Goal: Information Seeking & Learning: Learn about a topic

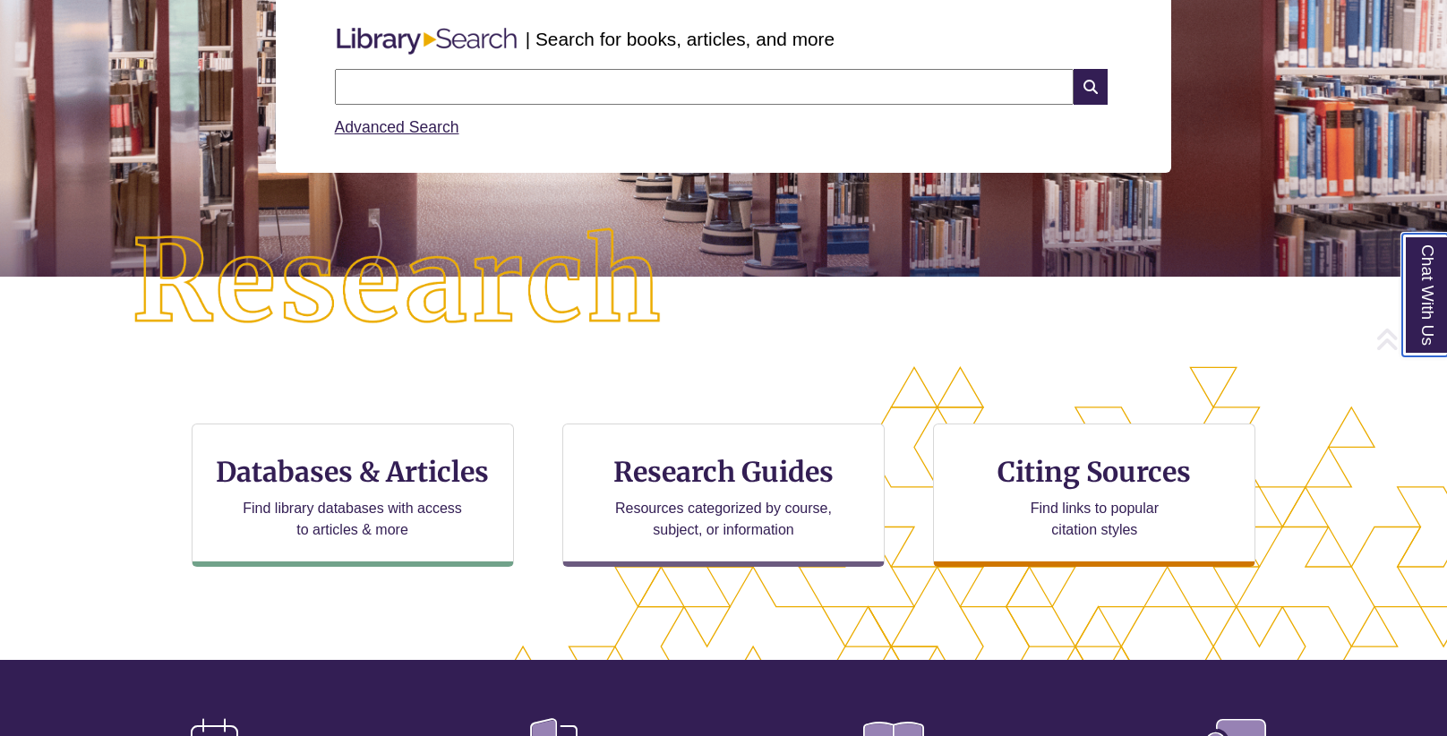
scroll to position [246, 0]
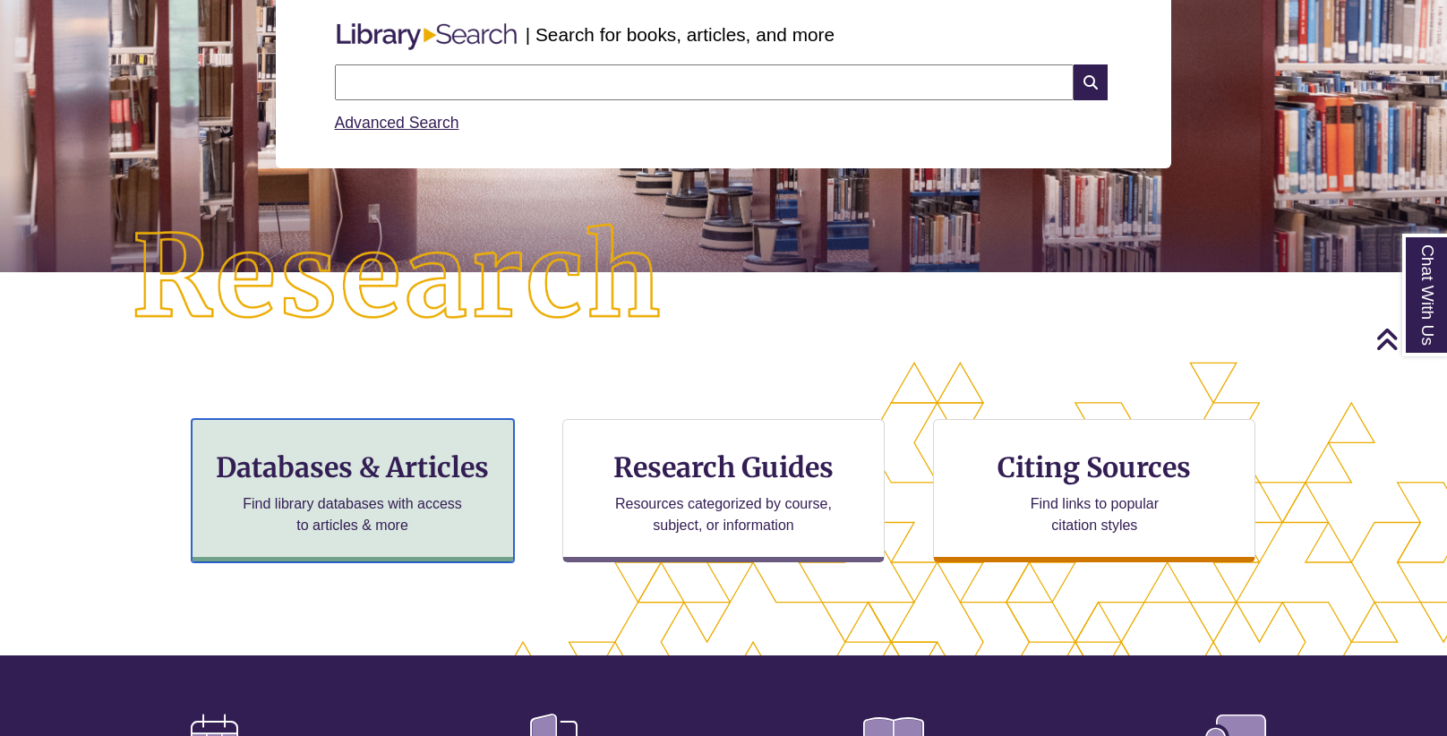
click at [394, 491] on div "Databases & Articles Find library databases with access to articles & more" at bounding box center [353, 490] width 322 height 143
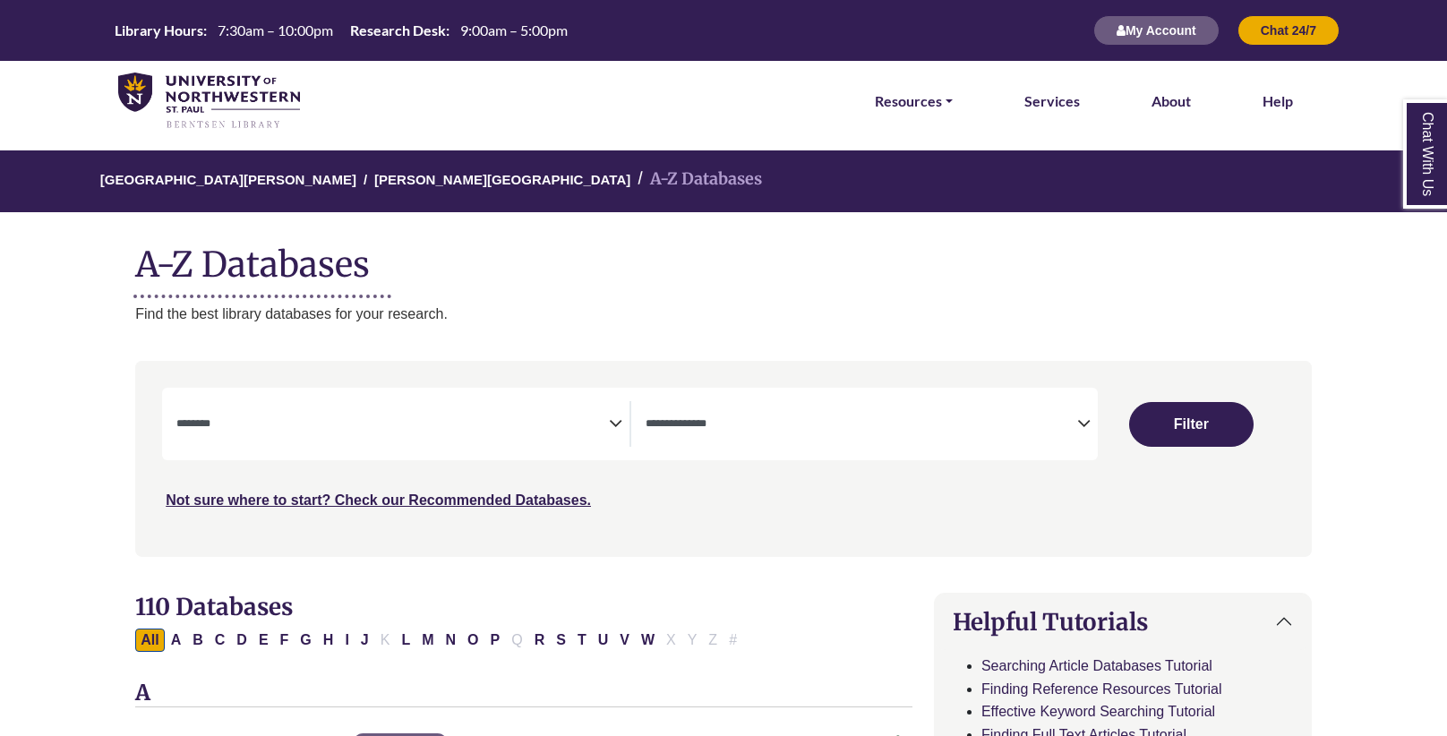
select select "Database Subject Filter"
select select "Database Types Filter"
click at [417, 432] on span "Search filters" at bounding box center [391, 424] width 431 height 46
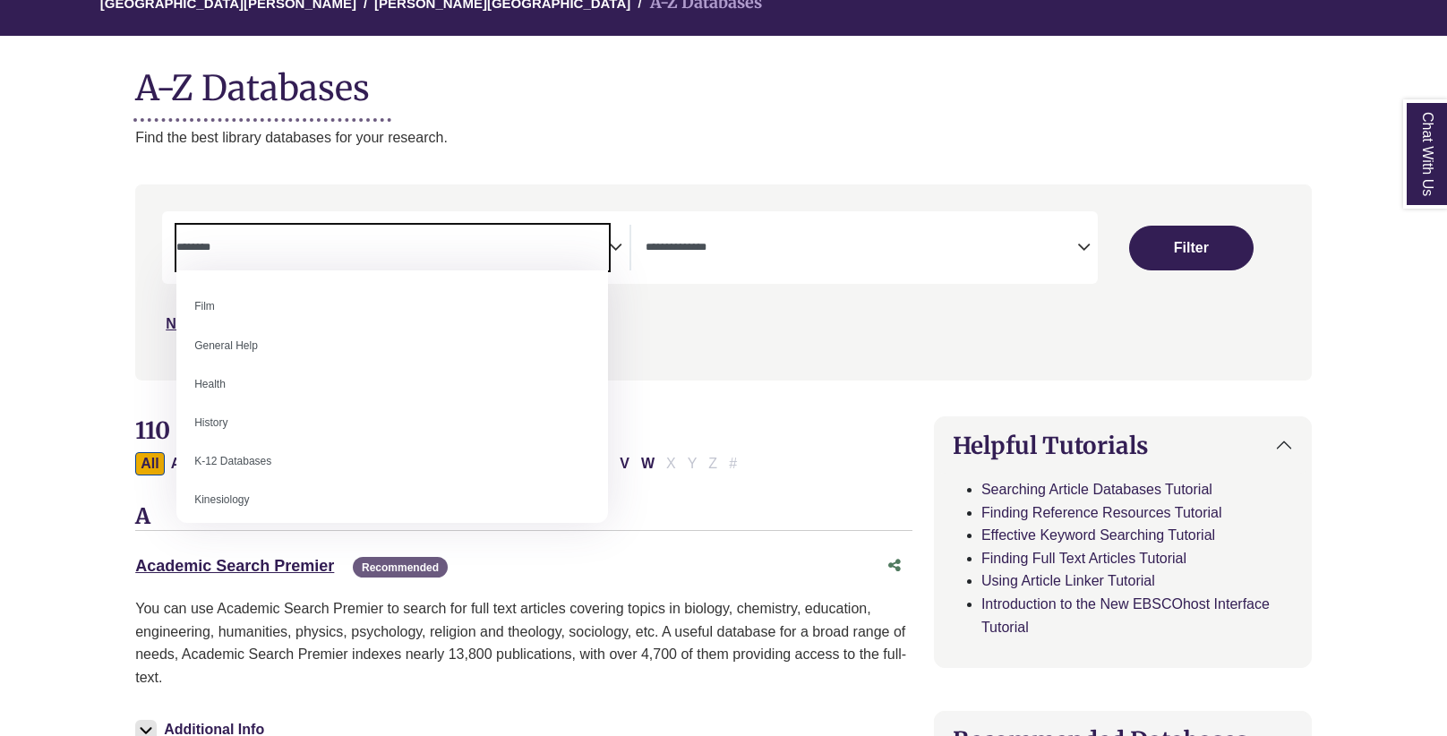
scroll to position [732, 0]
select select "*****"
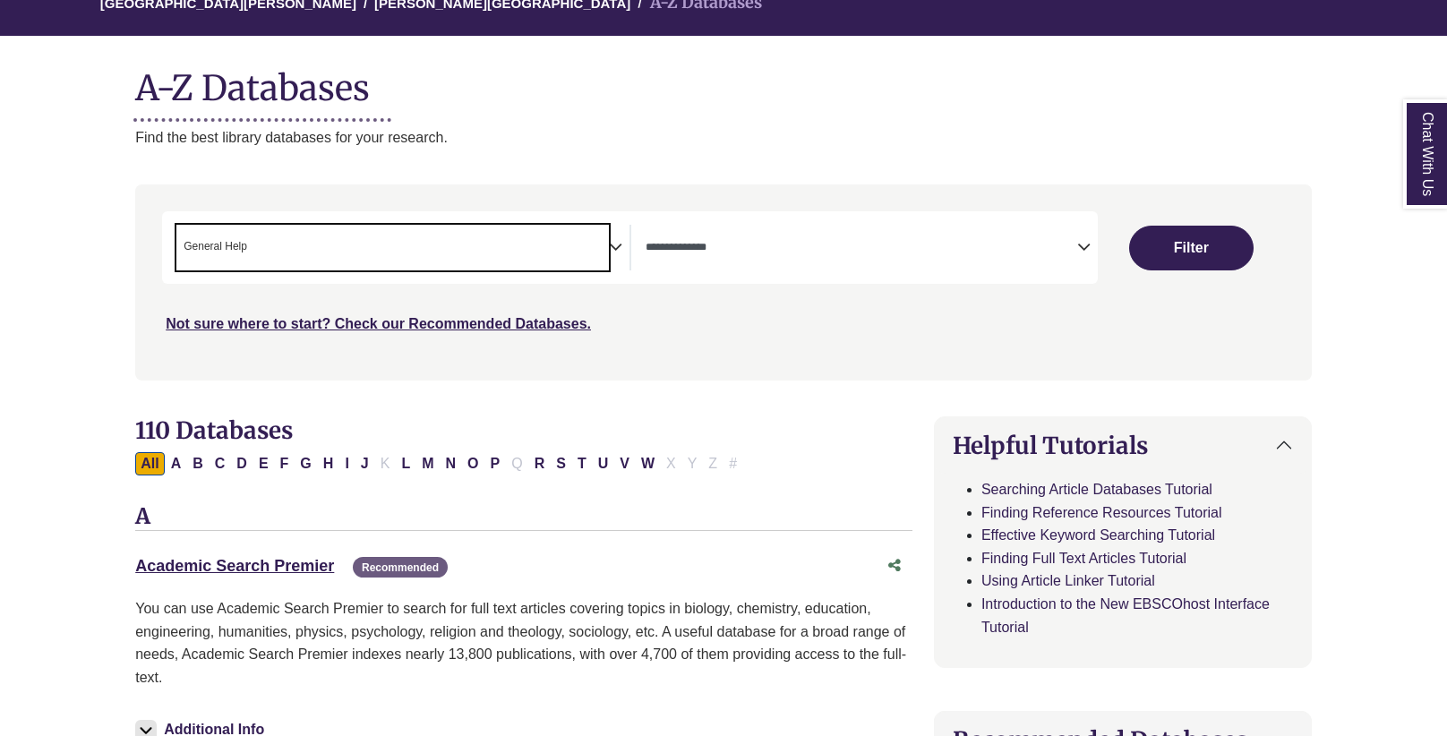
click at [1032, 283] on div "***" at bounding box center [723, 273] width 1123 height 124
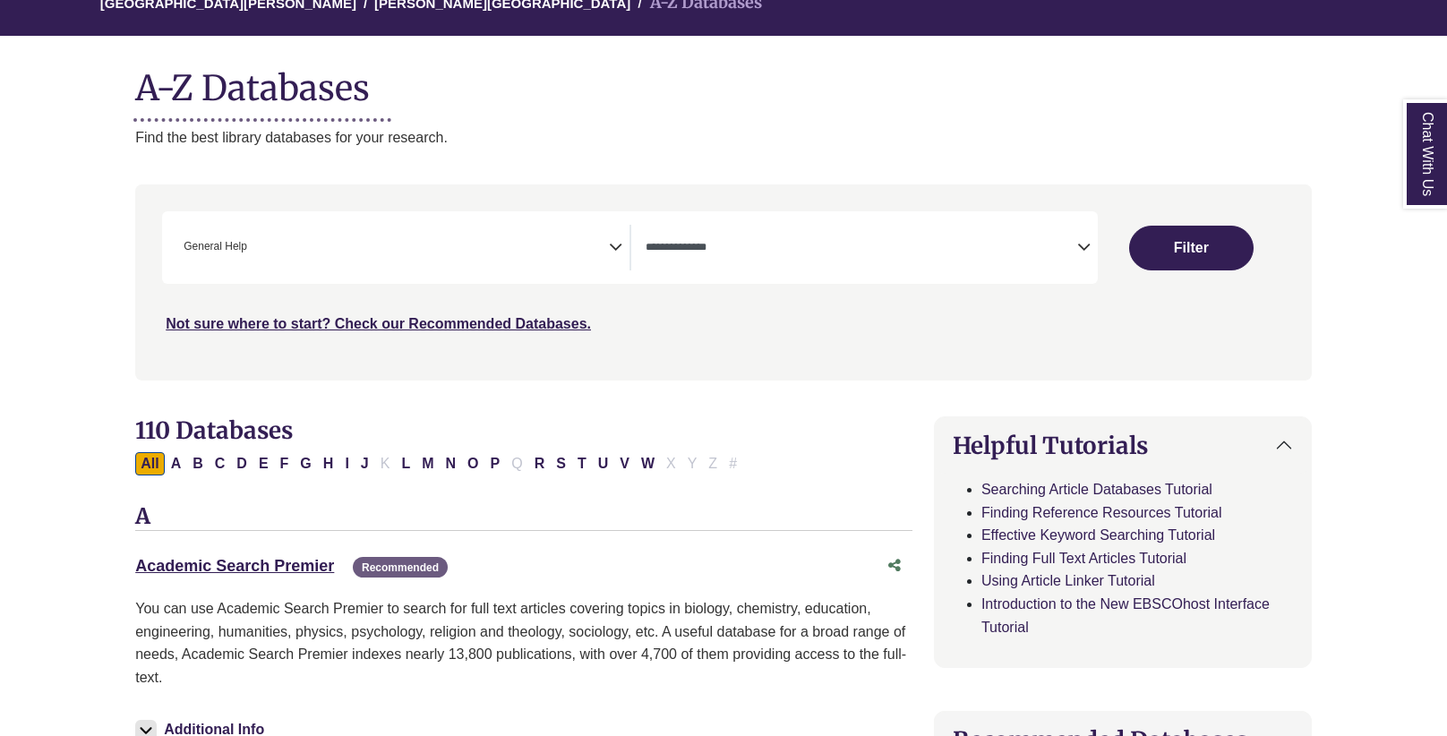
click at [1029, 233] on span "Search filters" at bounding box center [860, 248] width 431 height 46
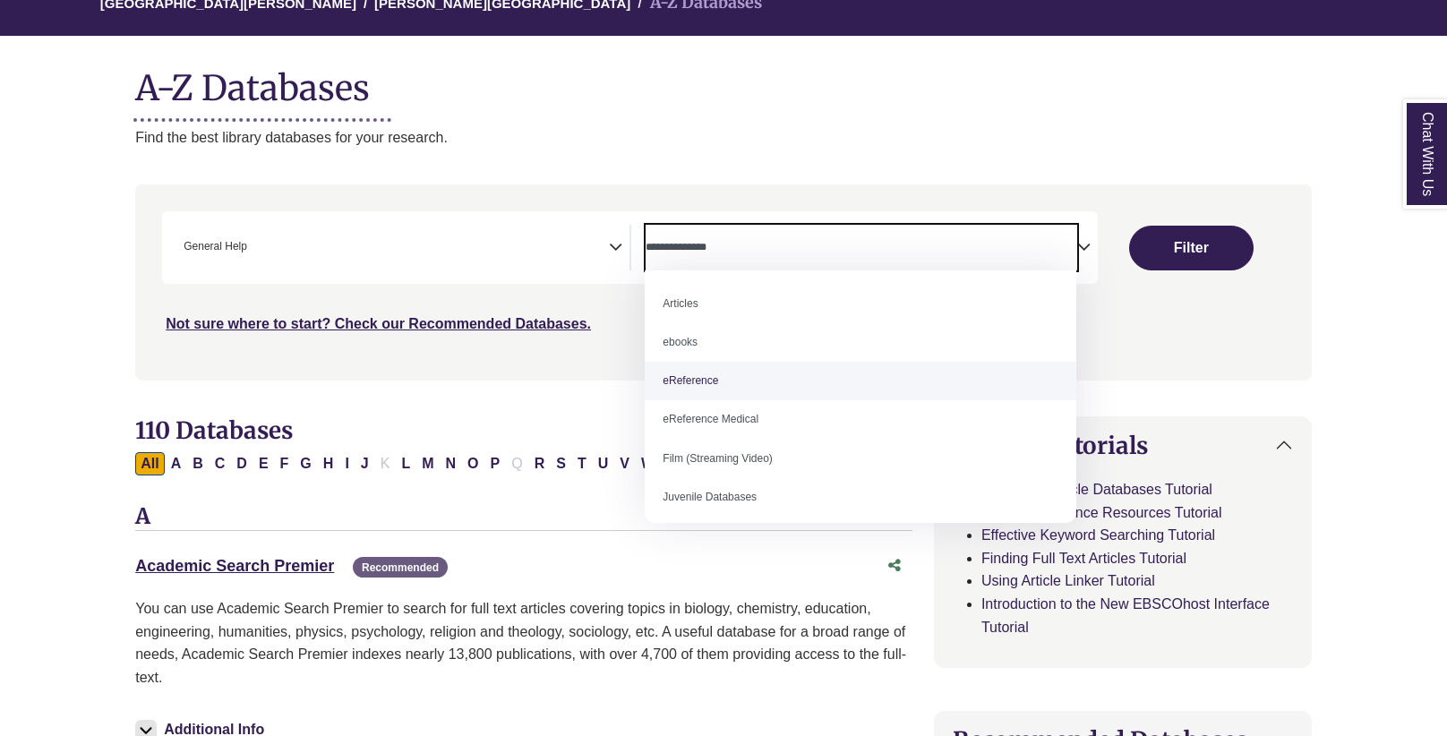
select select "*****"
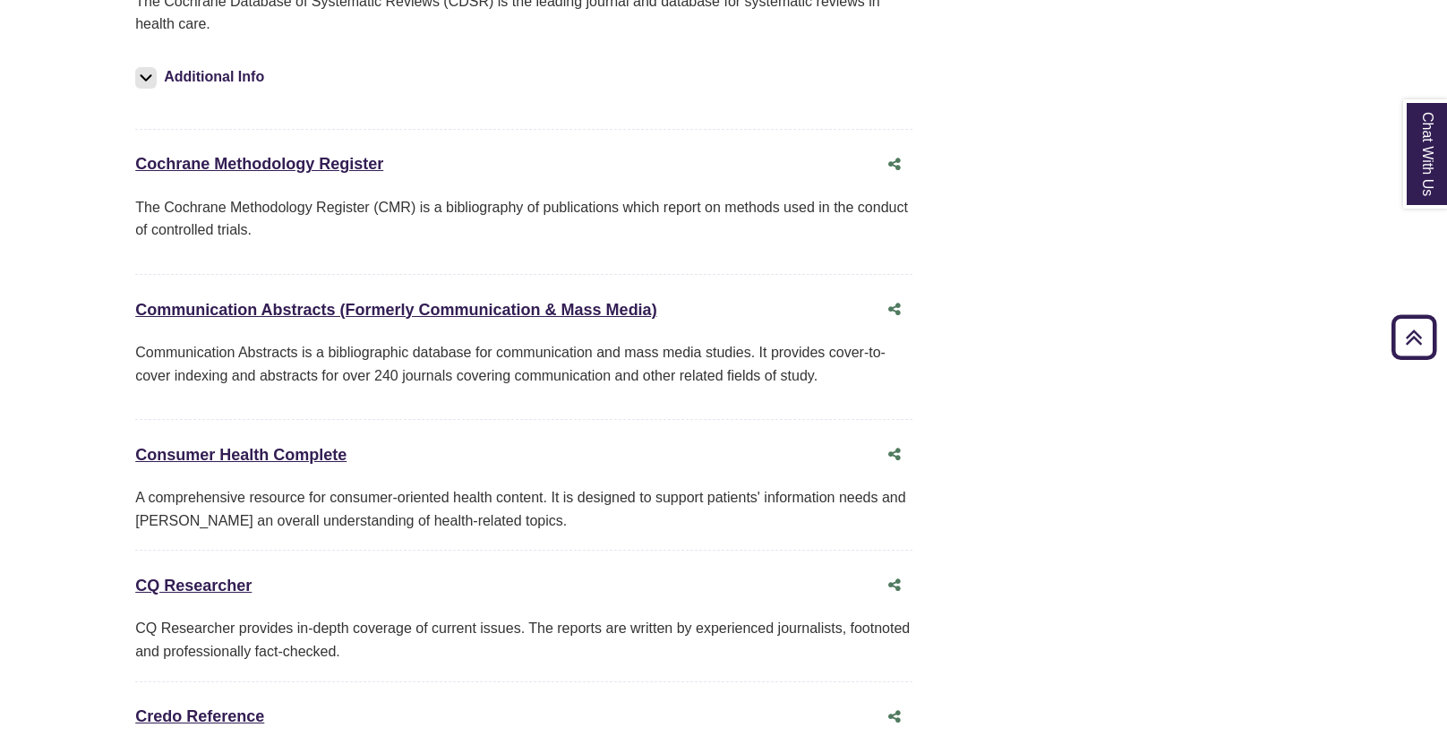
scroll to position [3895, 0]
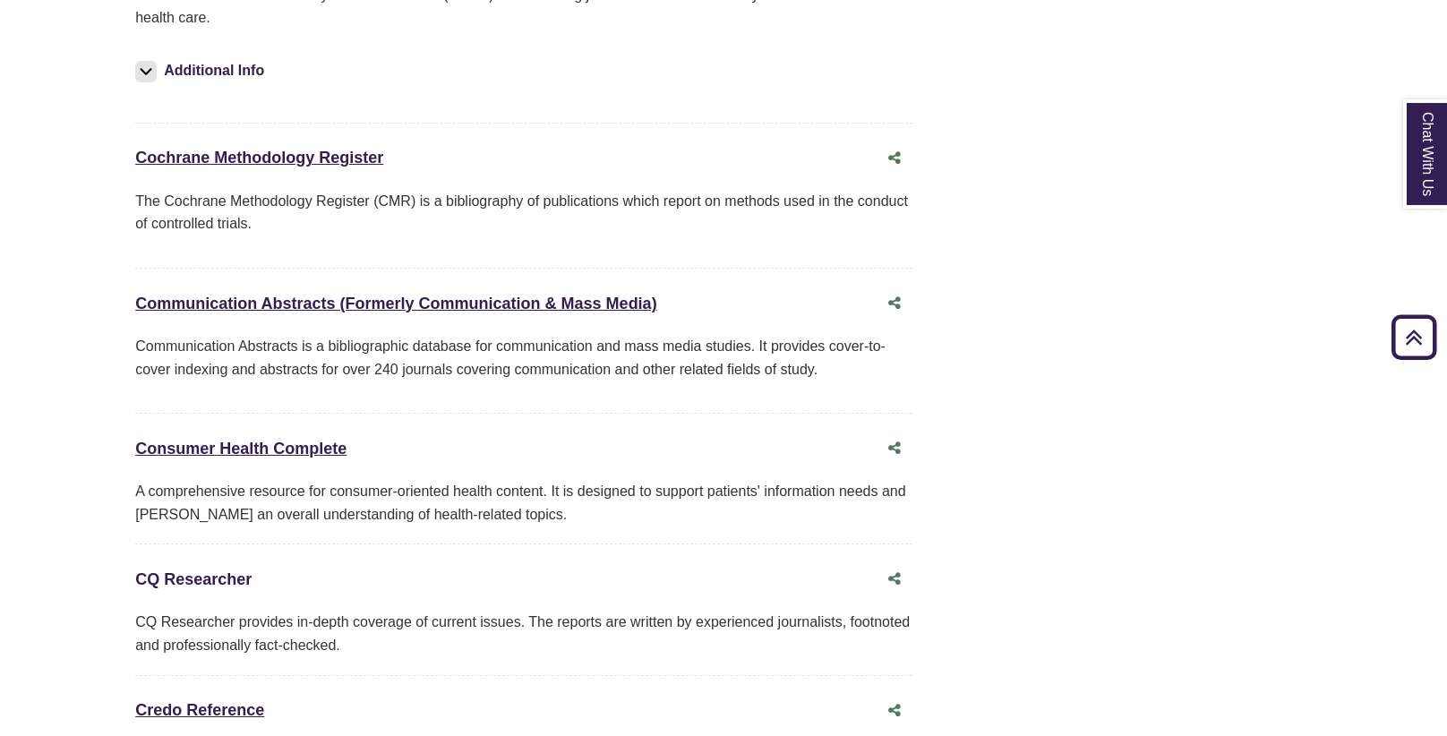
click at [197, 570] on link "CQ Researcher This link opens in a new window" at bounding box center [193, 579] width 116 height 18
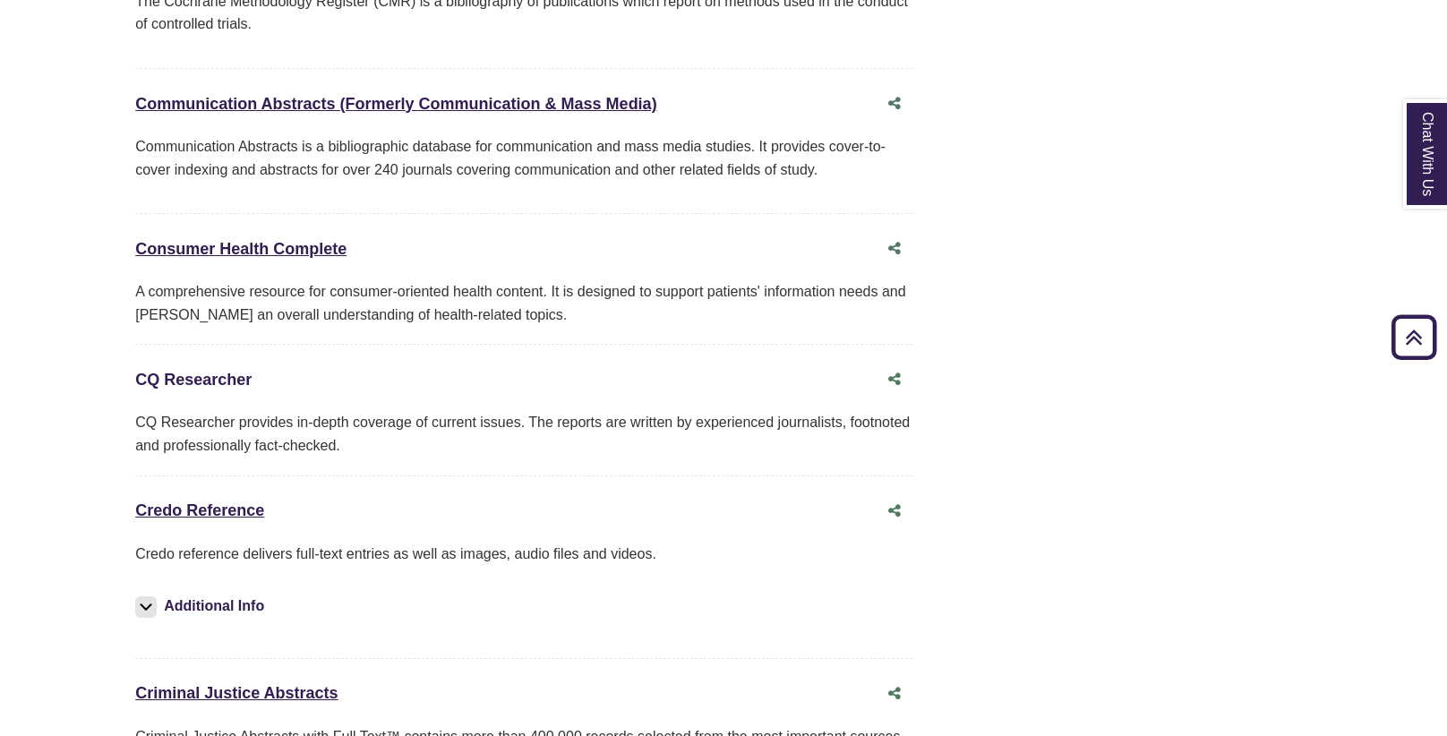
scroll to position [4123, 0]
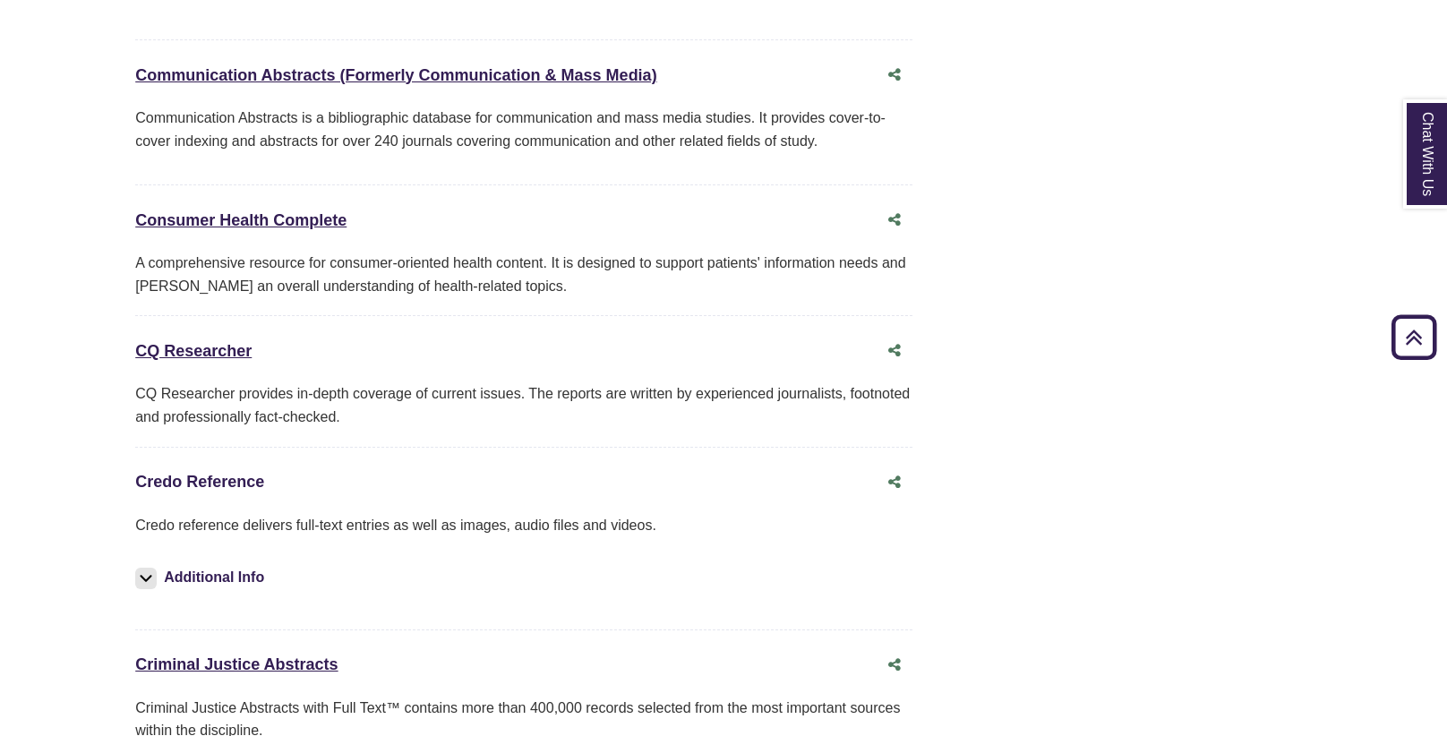
click at [212, 473] on link "Credo Reference This link opens in a new window" at bounding box center [199, 482] width 129 height 18
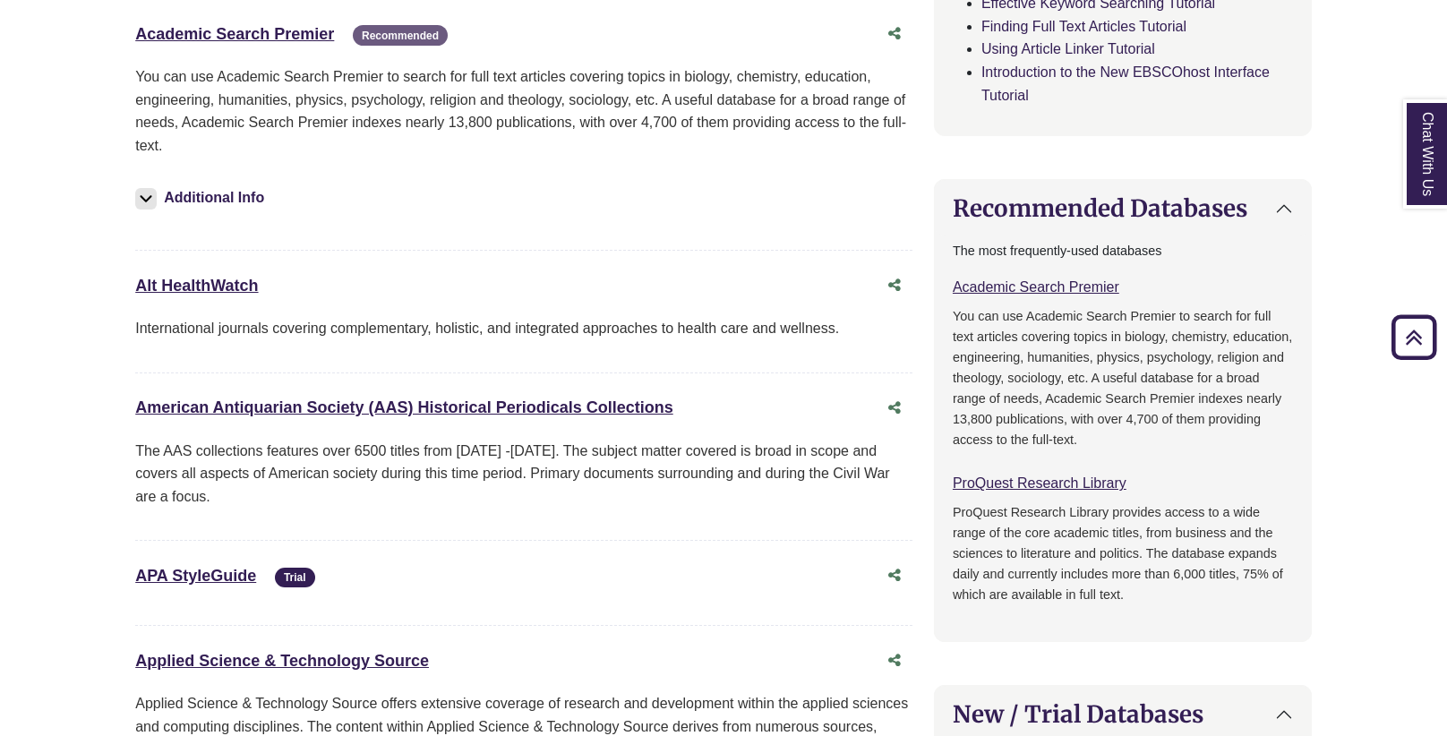
scroll to position [0, 0]
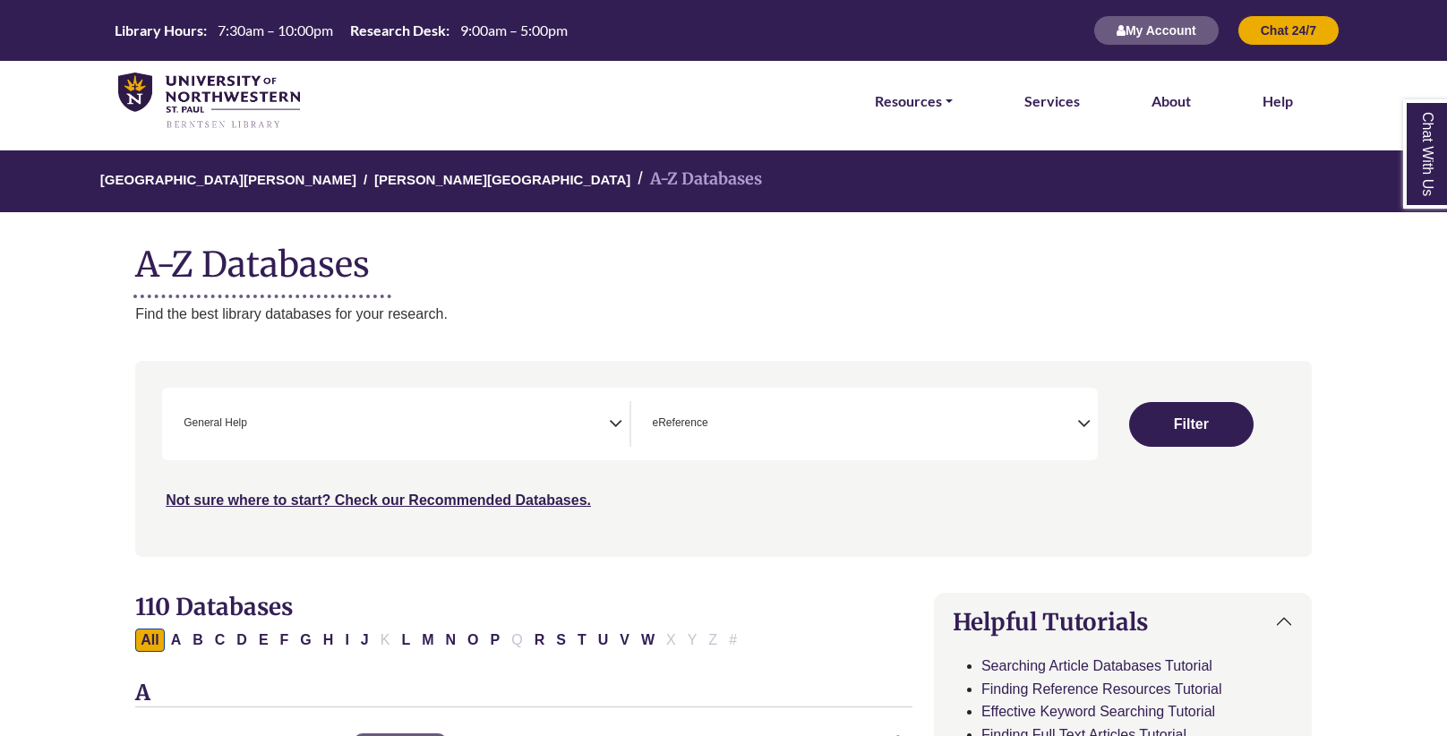
click at [752, 424] on span "× eReference" at bounding box center [860, 424] width 431 height 46
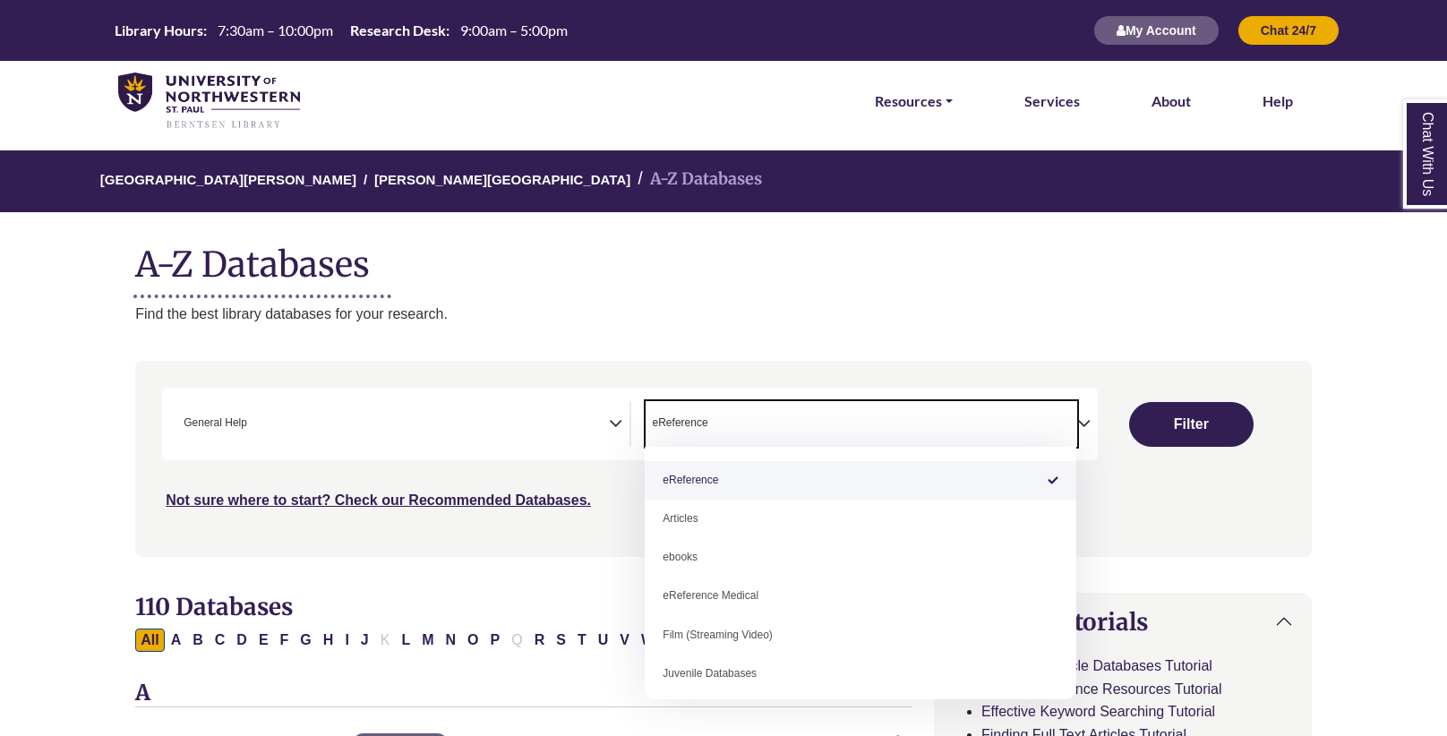
click at [784, 320] on p "Find the best library databases for your research." at bounding box center [723, 314] width 1176 height 23
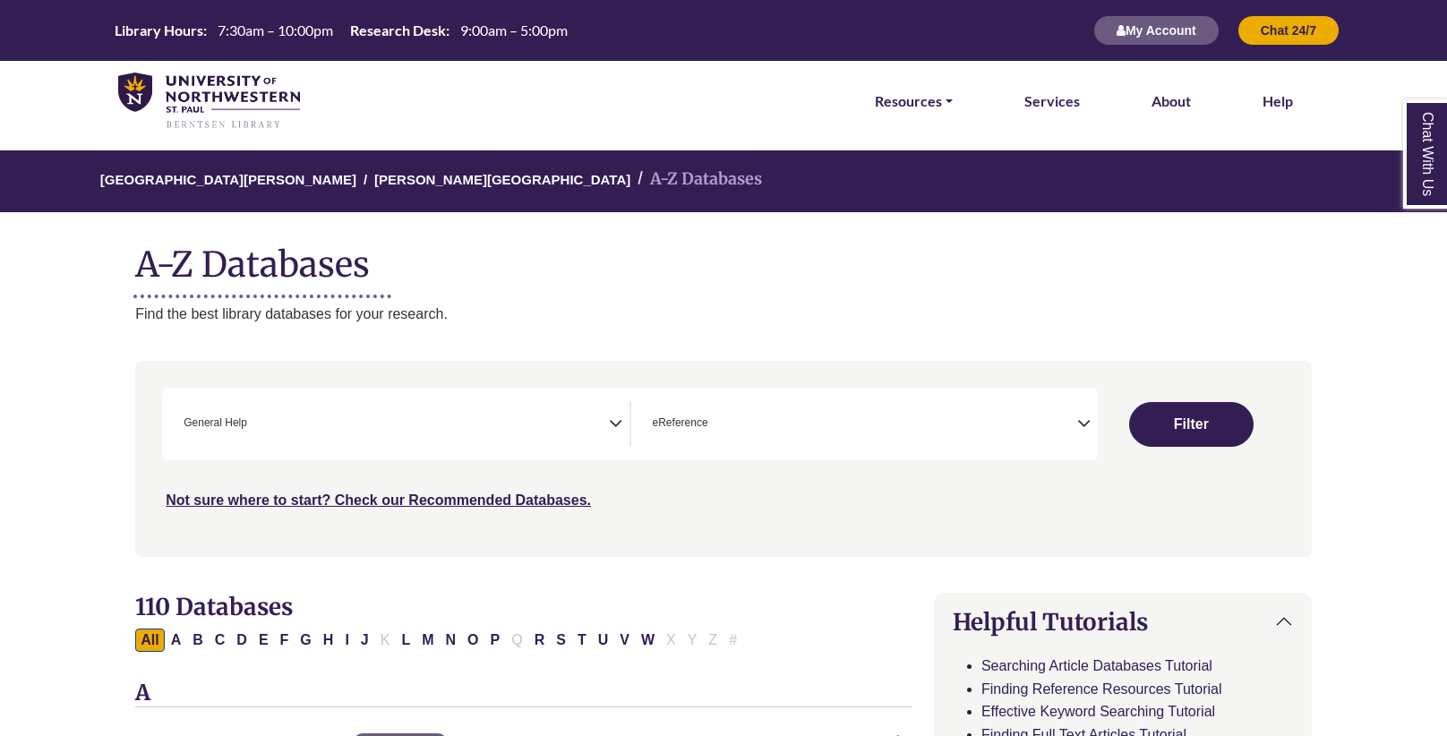
click at [593, 423] on span "× General Help" at bounding box center [391, 424] width 431 height 46
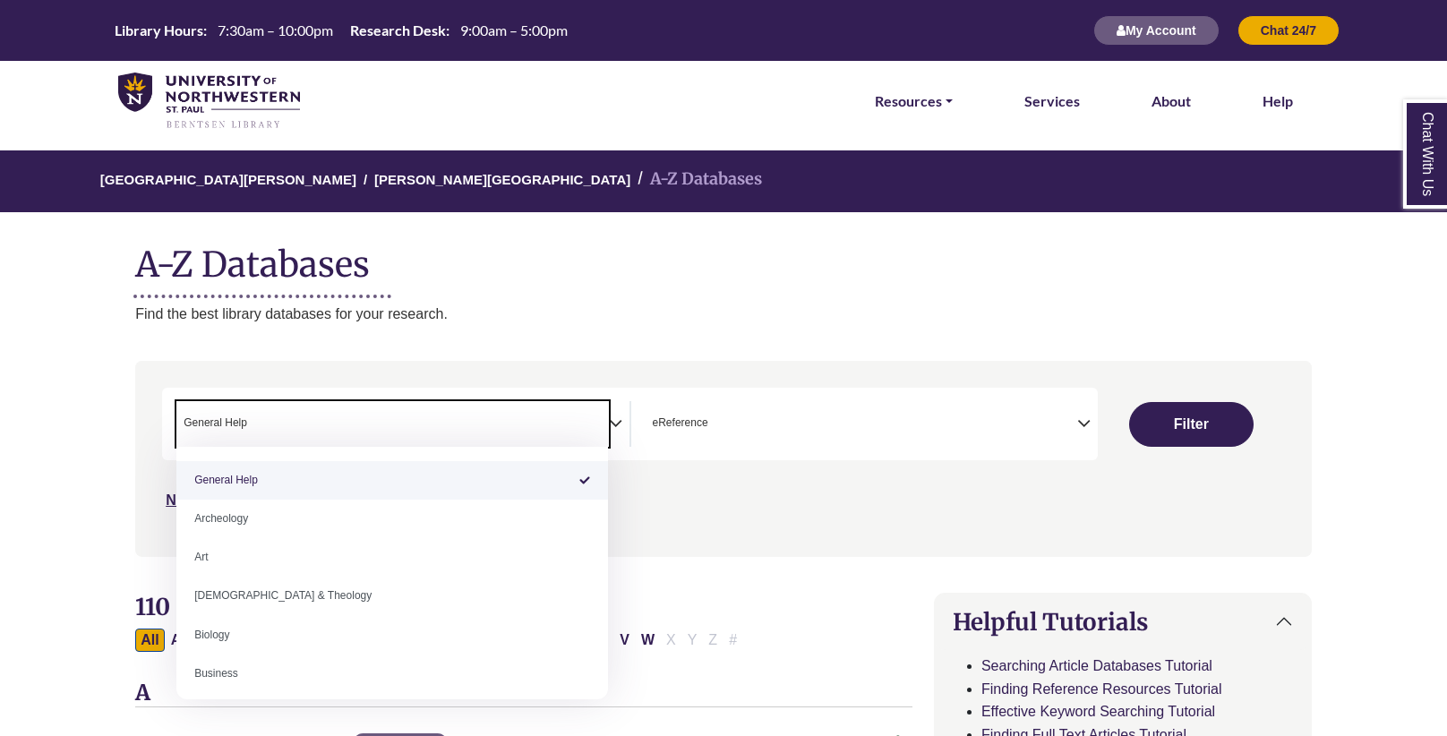
select select "Database Subject Filter"
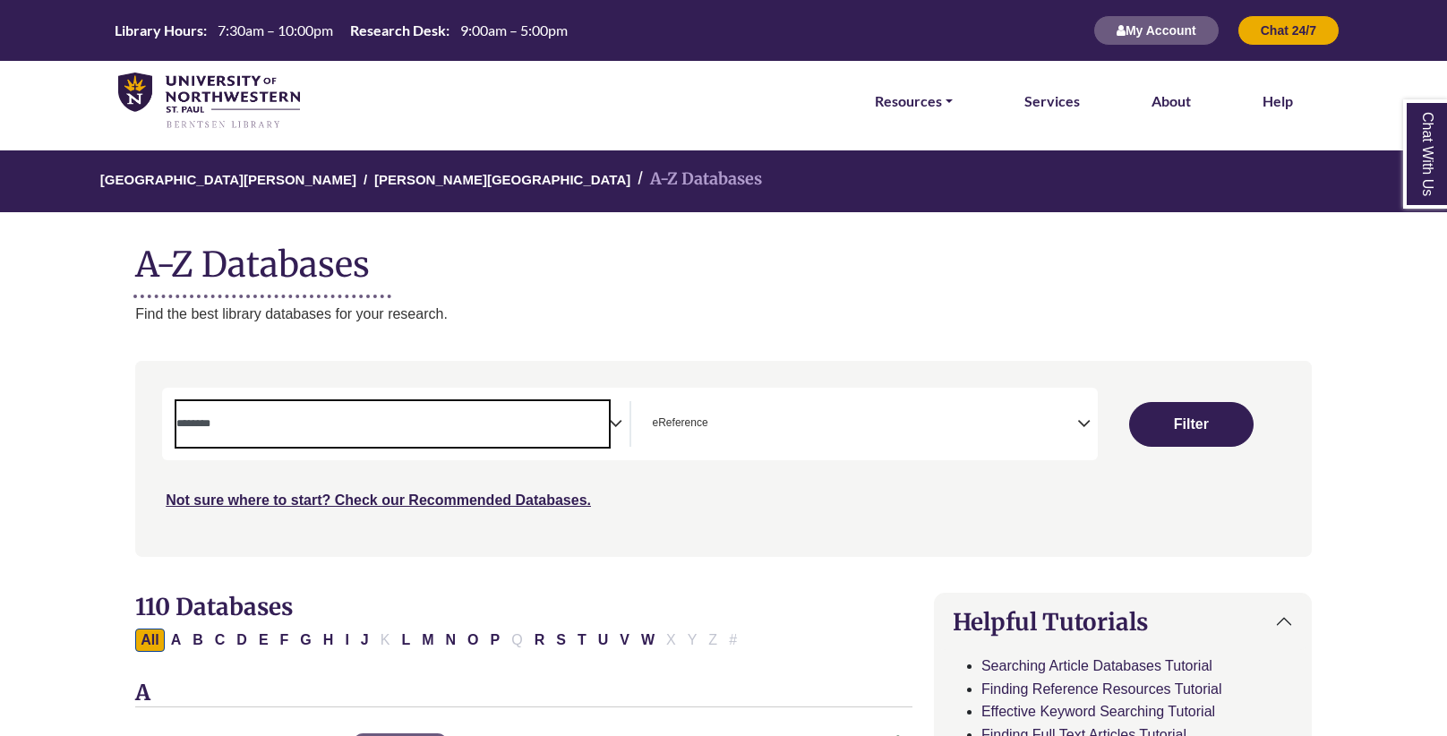
click at [1058, 416] on span "× eReference" at bounding box center [860, 424] width 431 height 46
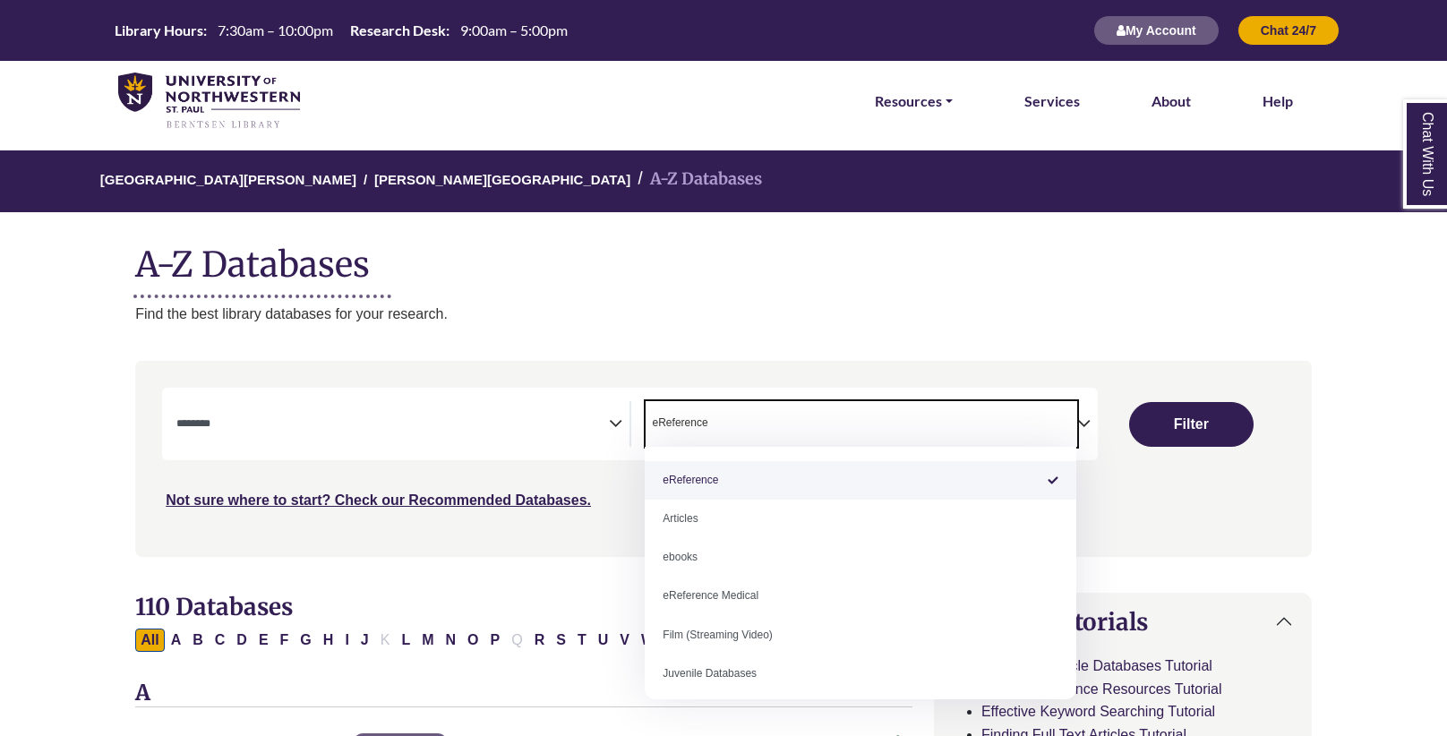
select select "Database Types Filter"
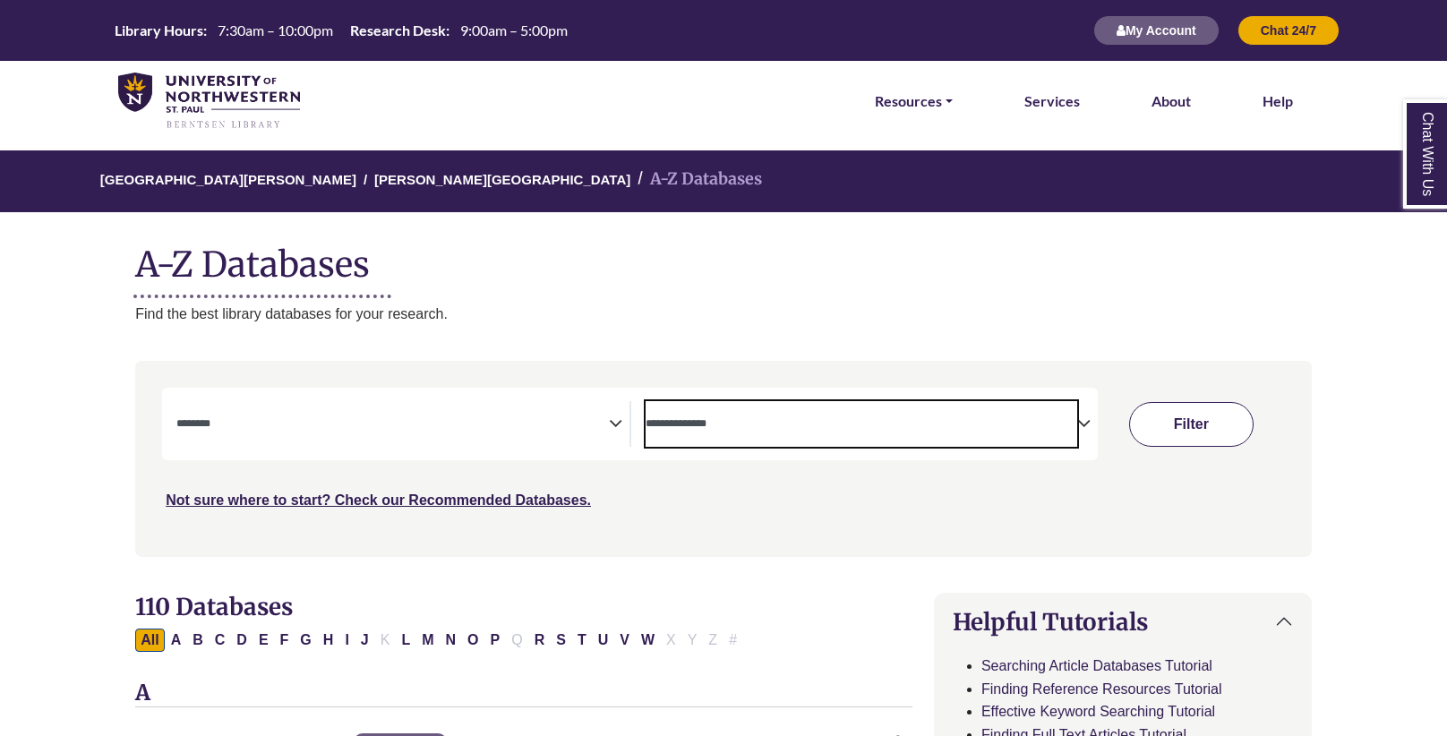
click at [1182, 434] on button "Filter" at bounding box center [1191, 424] width 124 height 45
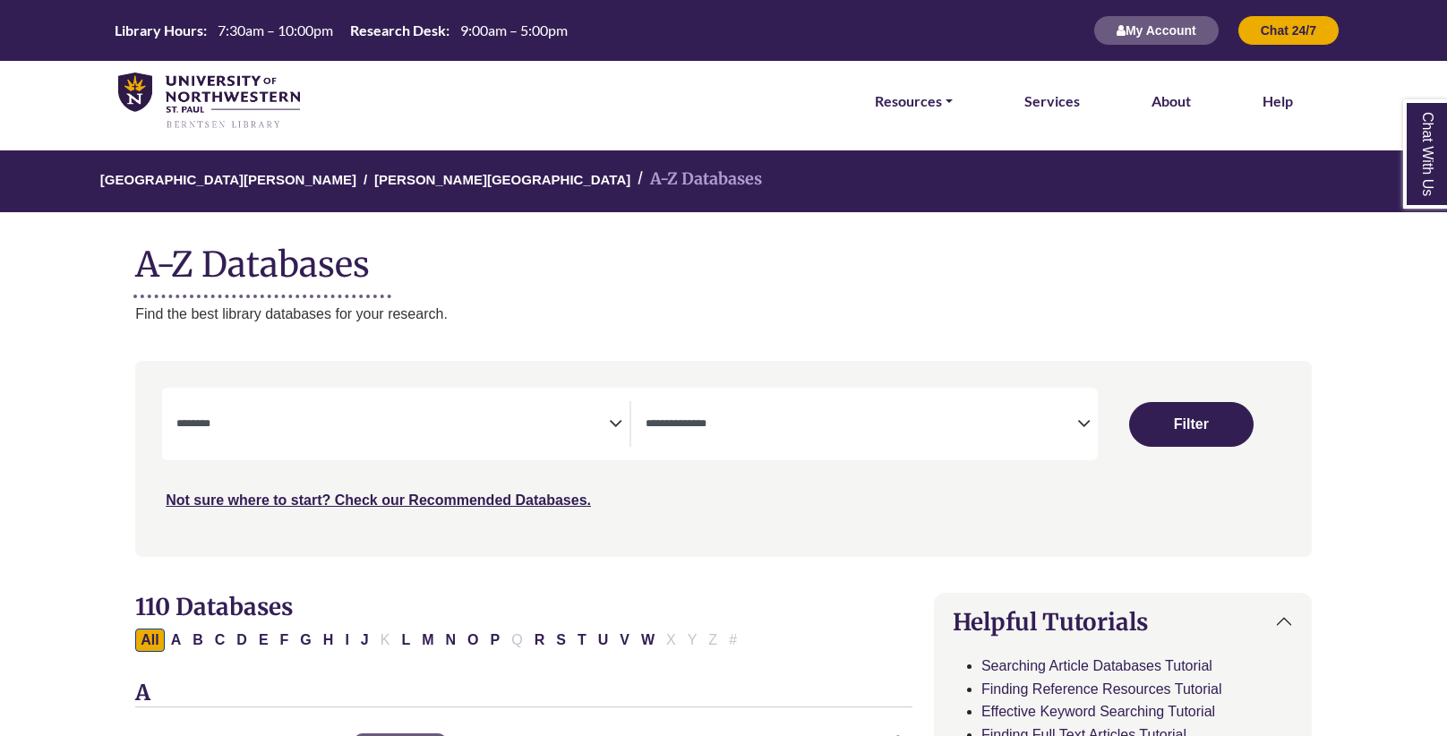
select select "Database Subject Filter"
select select "Database Types Filter"
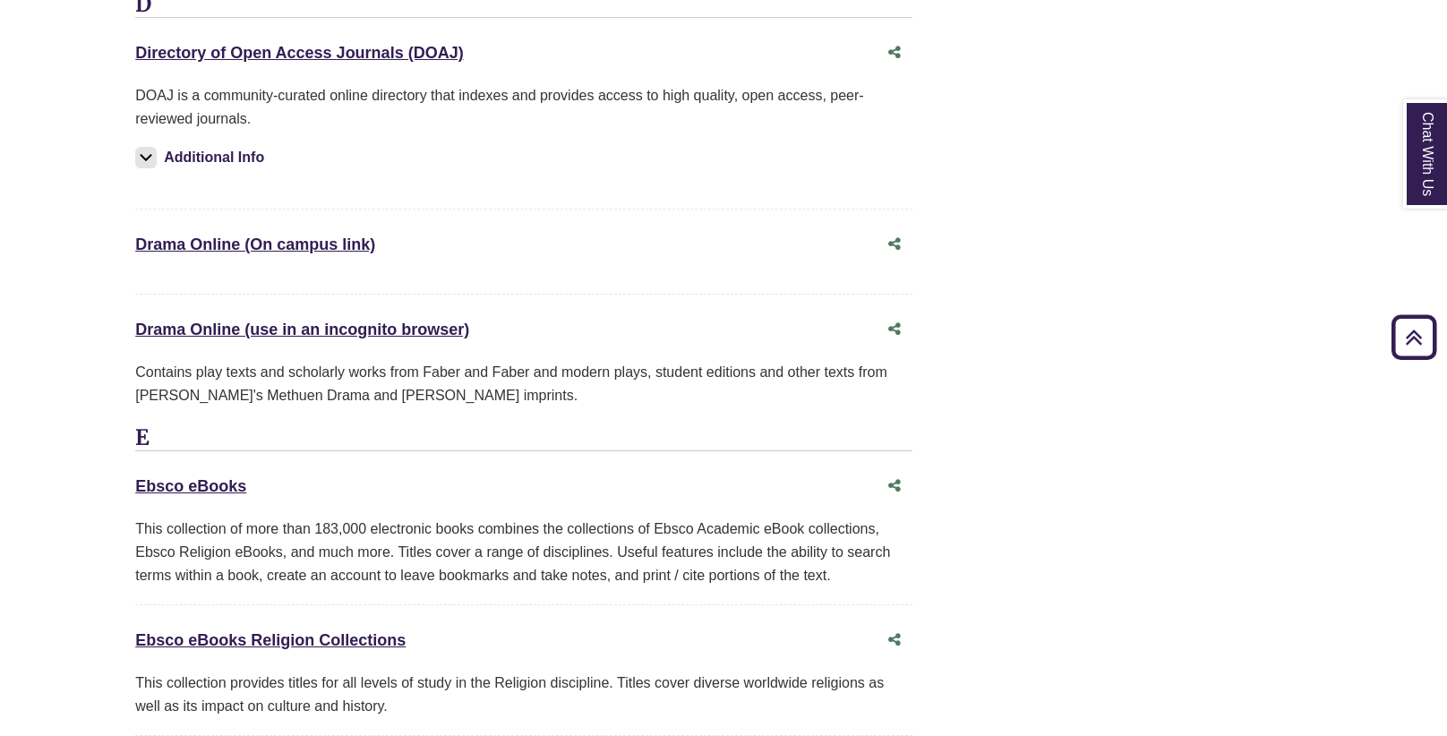
scroll to position [5016, 0]
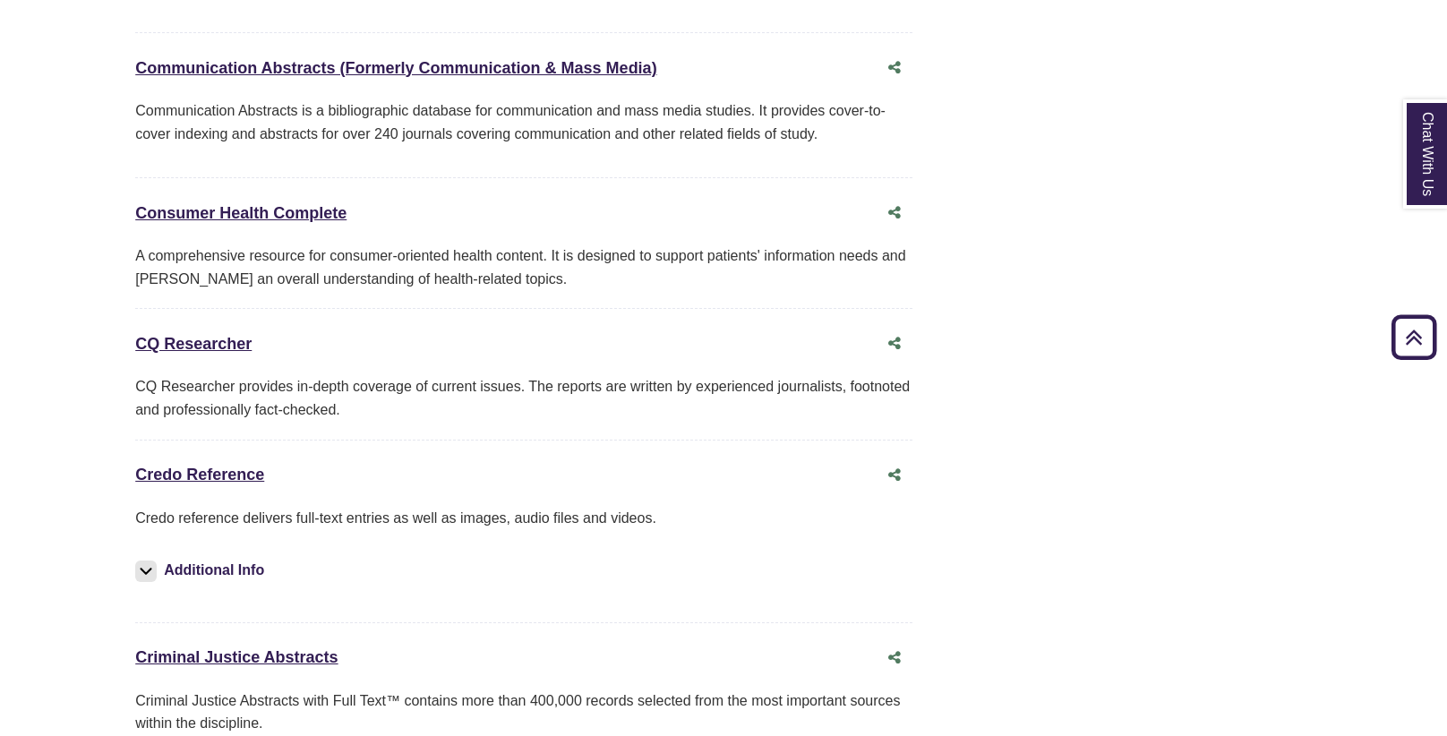
scroll to position [4127, 0]
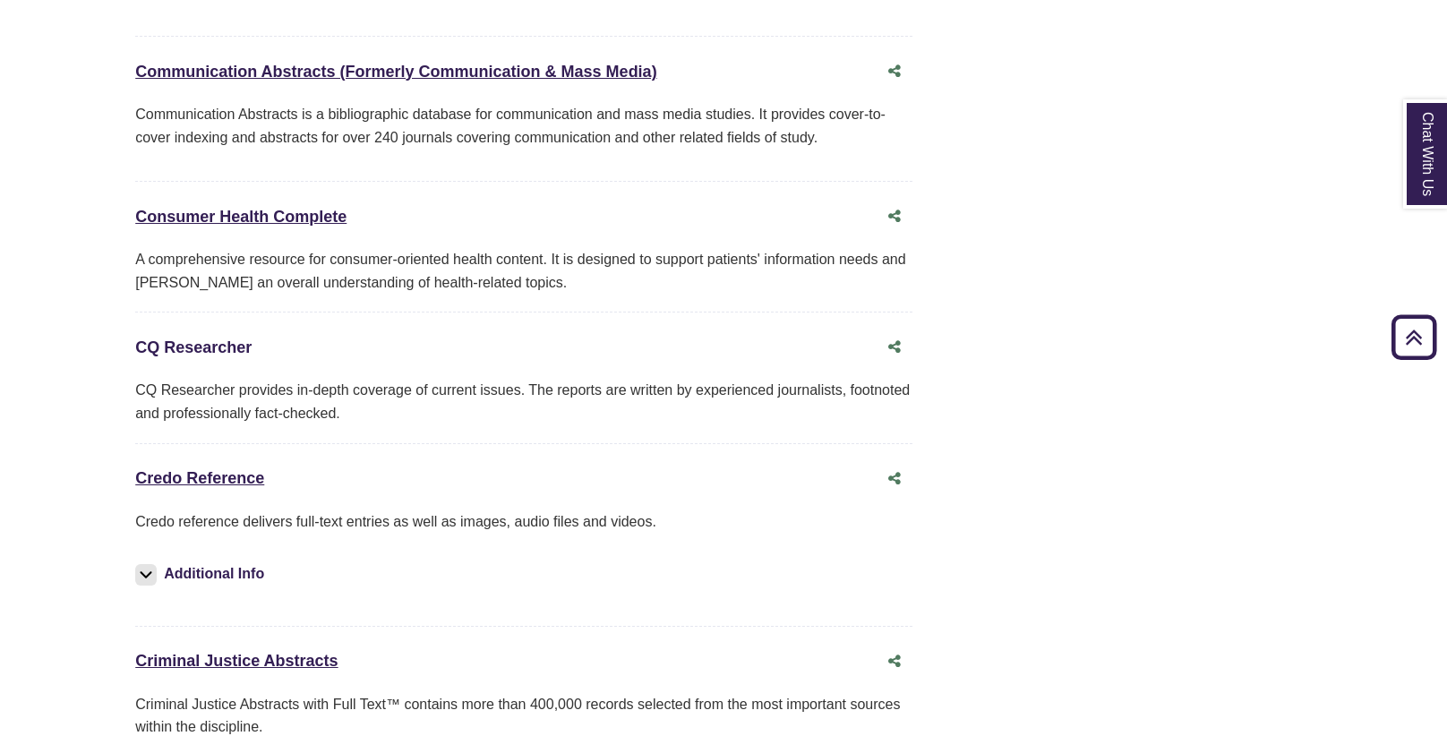
click at [192, 338] on link "CQ Researcher This link opens in a new window" at bounding box center [193, 347] width 116 height 18
click at [201, 469] on link "Credo Reference This link opens in a new window" at bounding box center [199, 478] width 129 height 18
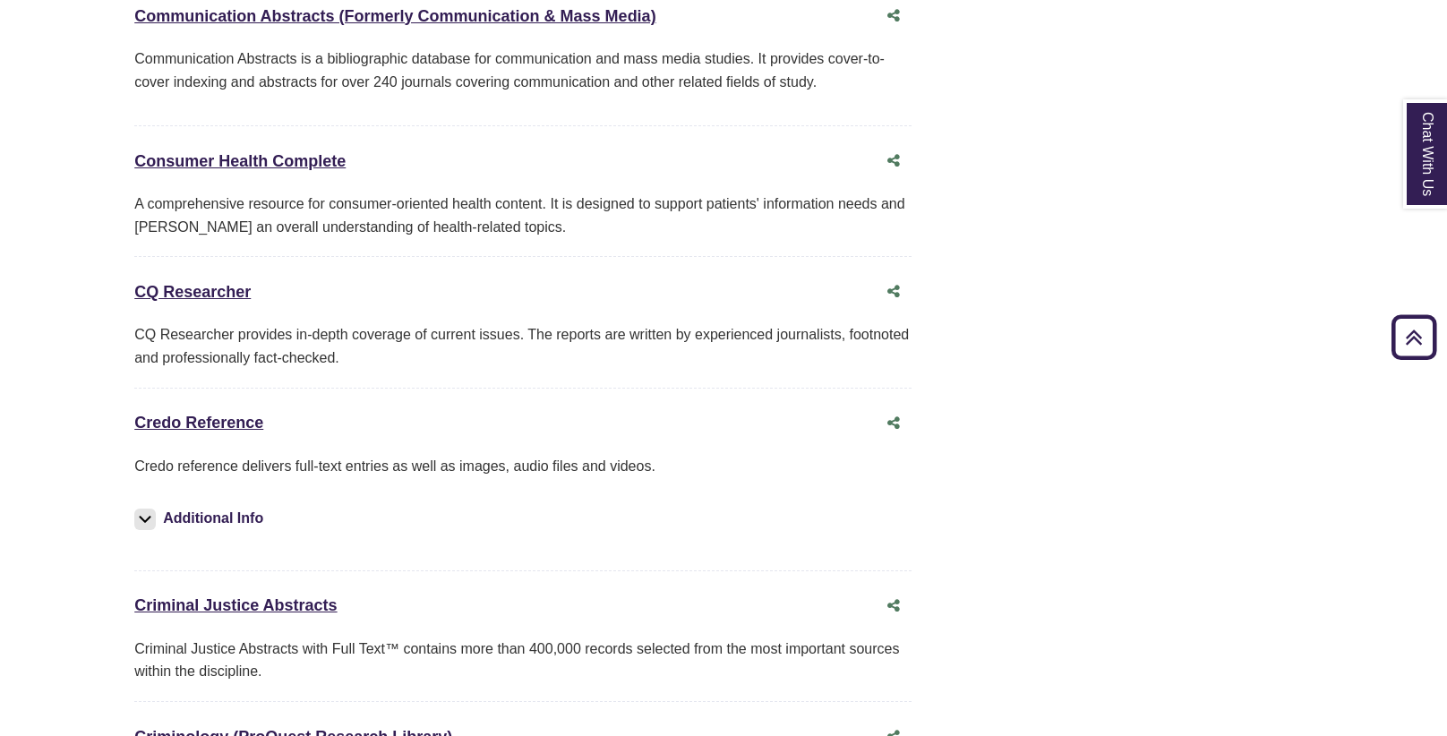
scroll to position [4183, 1]
click at [195, 282] on link "CQ Researcher This link opens in a new window" at bounding box center [192, 291] width 116 height 18
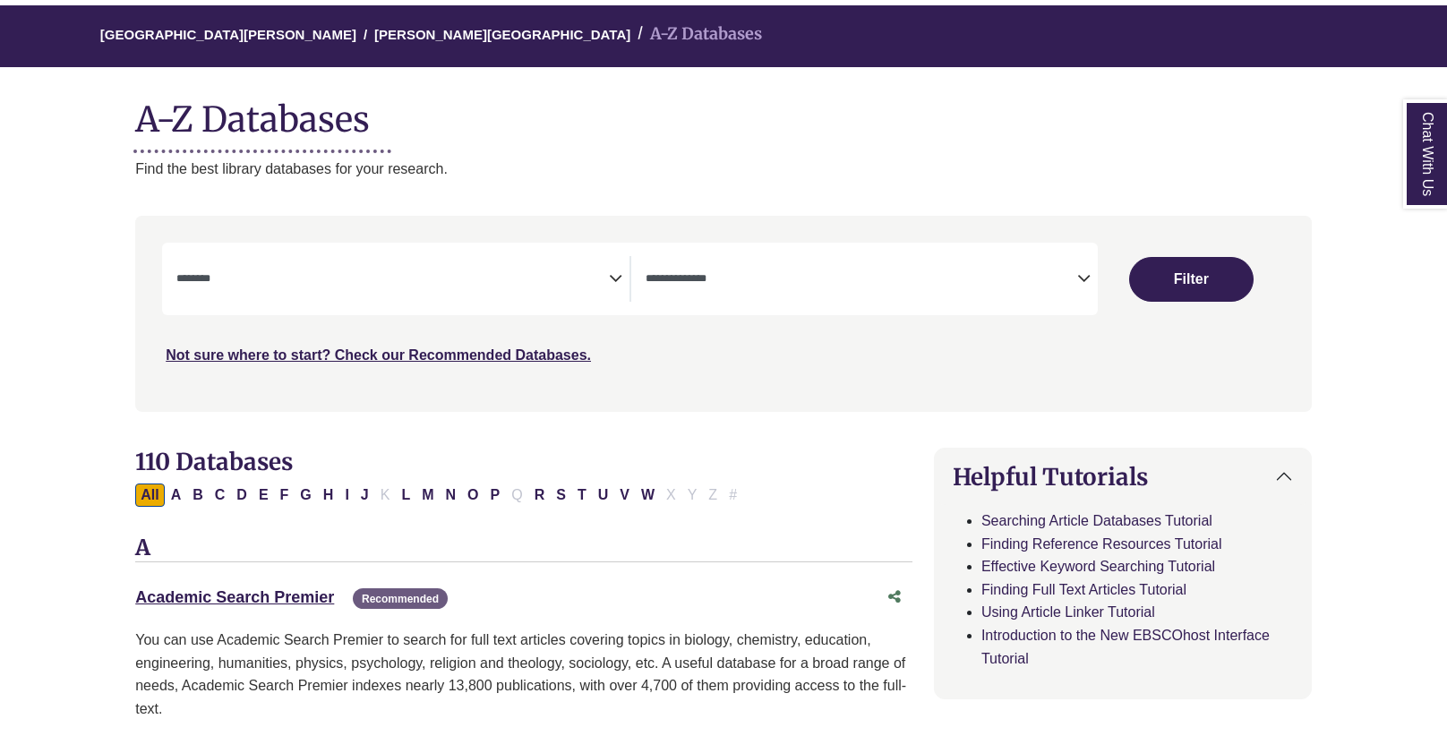
scroll to position [155, 0]
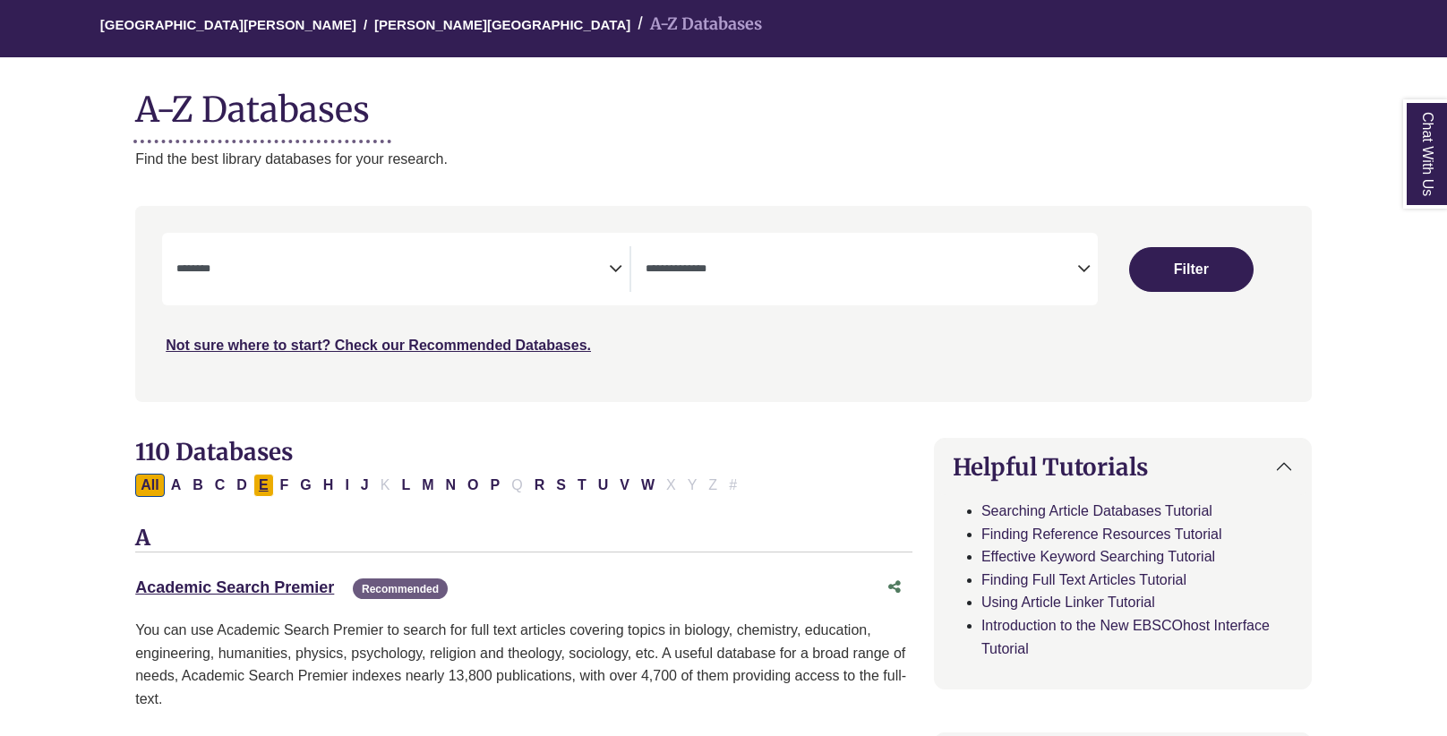
click at [265, 480] on button "E" at bounding box center [263, 485] width 21 height 23
select select "Database Subject Filter"
select select "Database Types Filter"
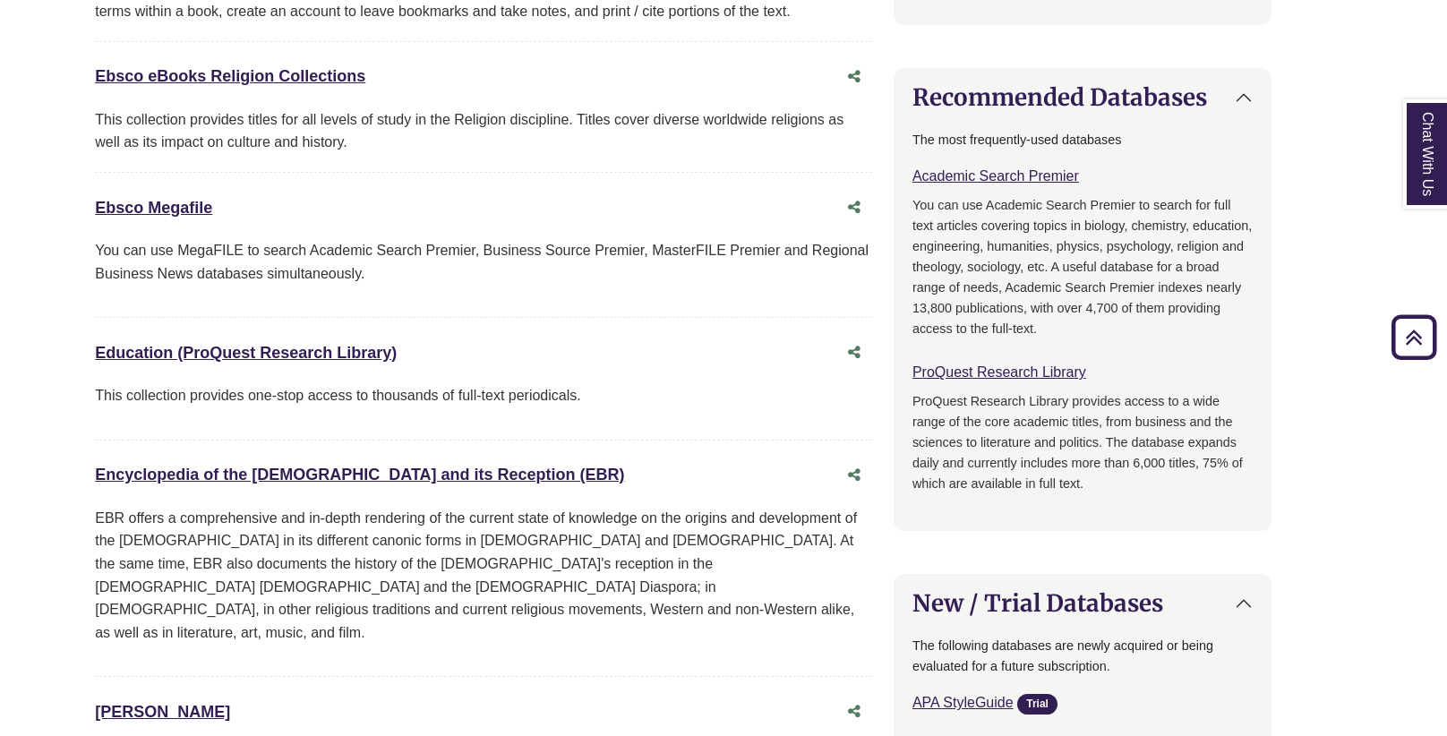
scroll to position [813, 40]
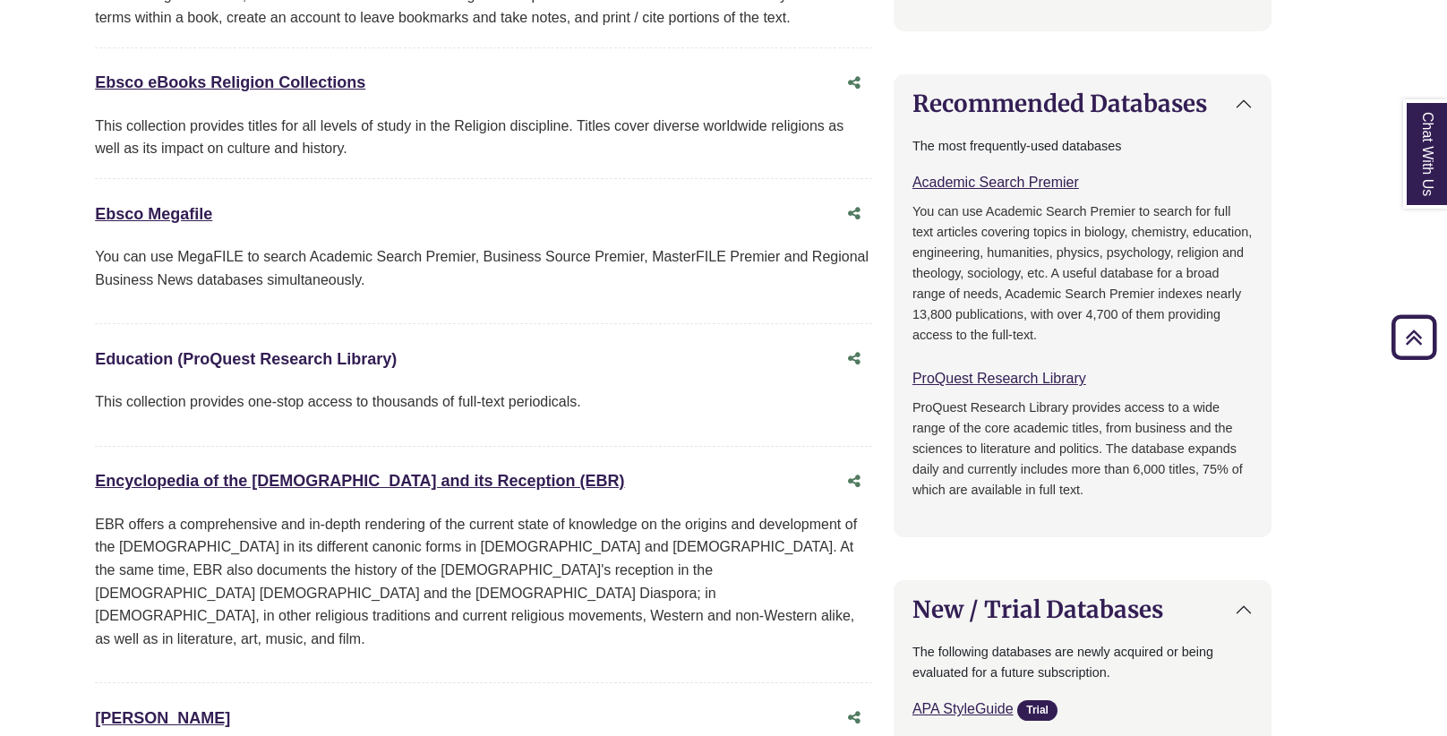
click at [329, 353] on link "Education (ProQuest Research Library) This link opens in a new window" at bounding box center [246, 359] width 302 height 18
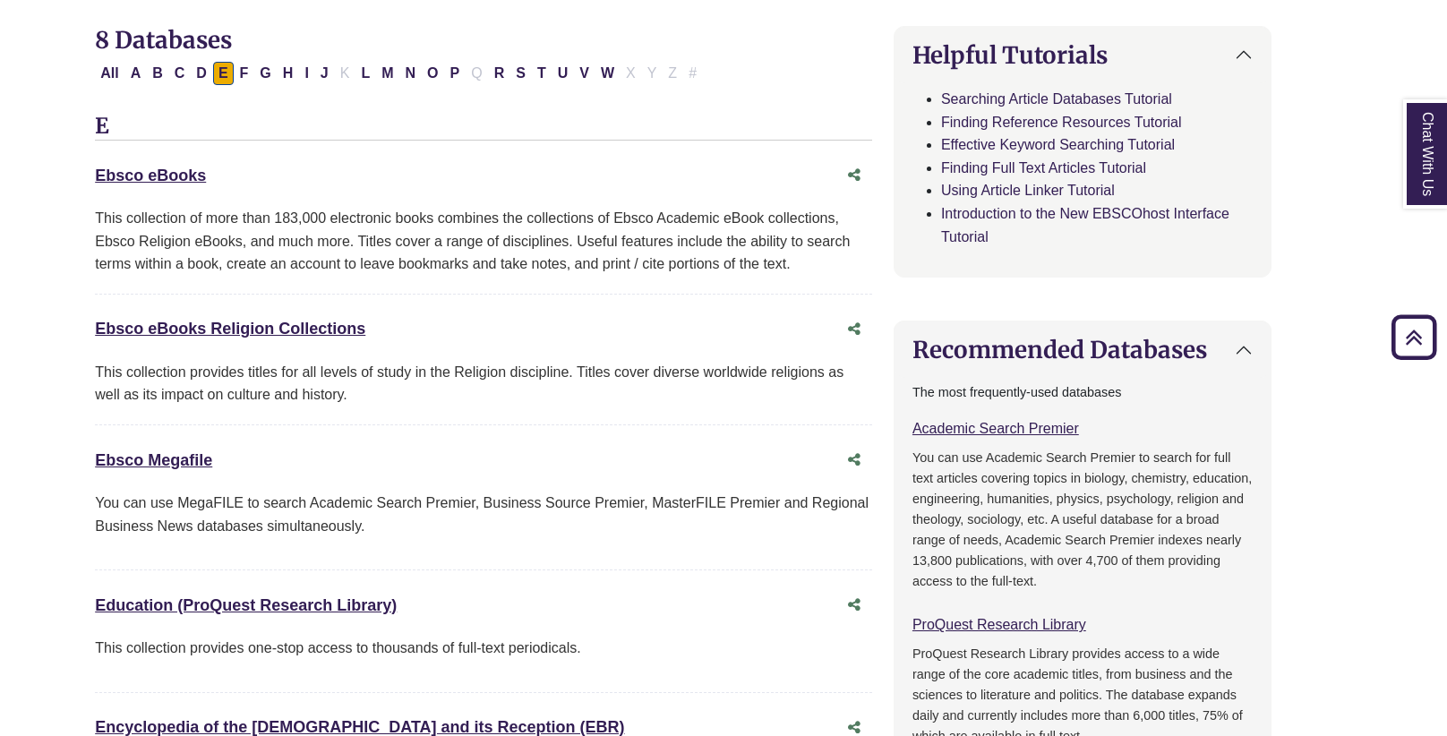
scroll to position [562, 40]
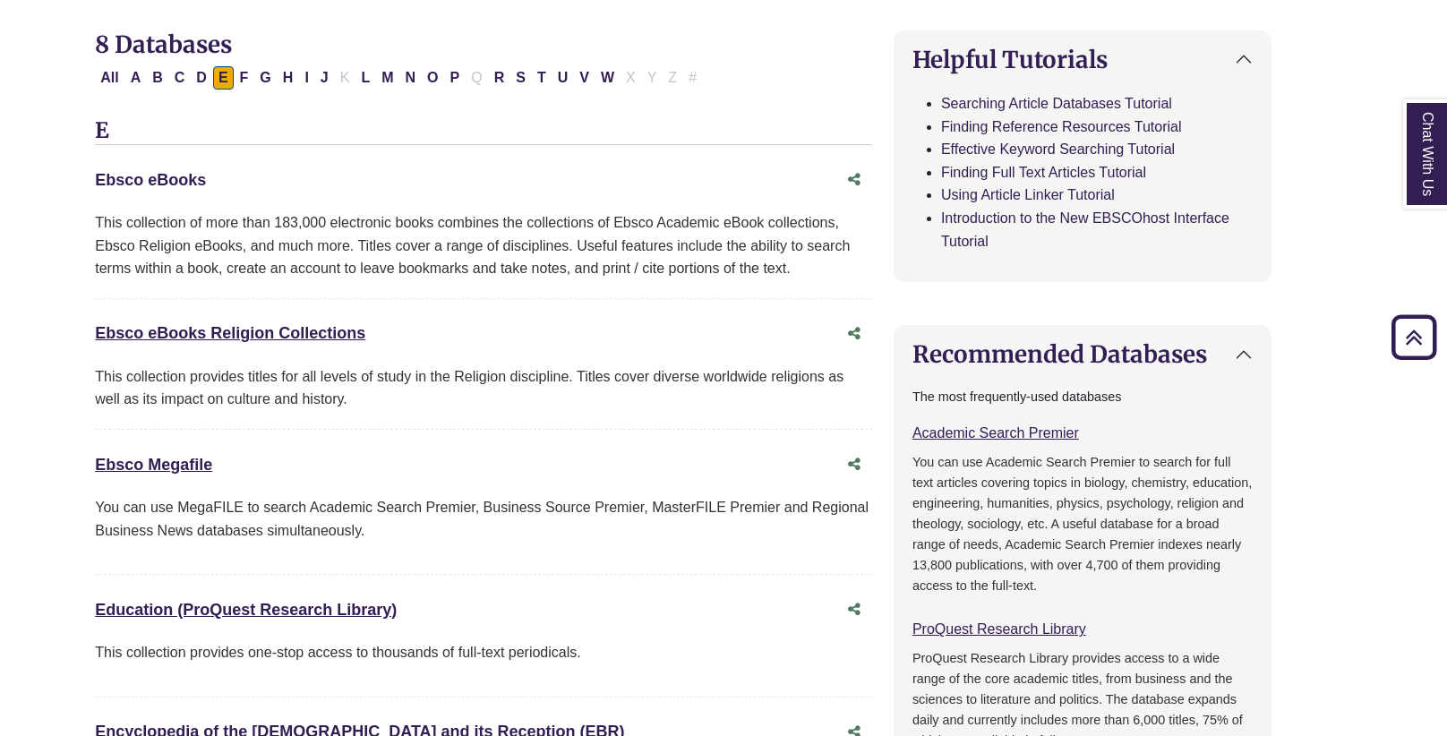
click at [171, 179] on link "Ebsco eBooks This link opens in a new window" at bounding box center [150, 180] width 111 height 18
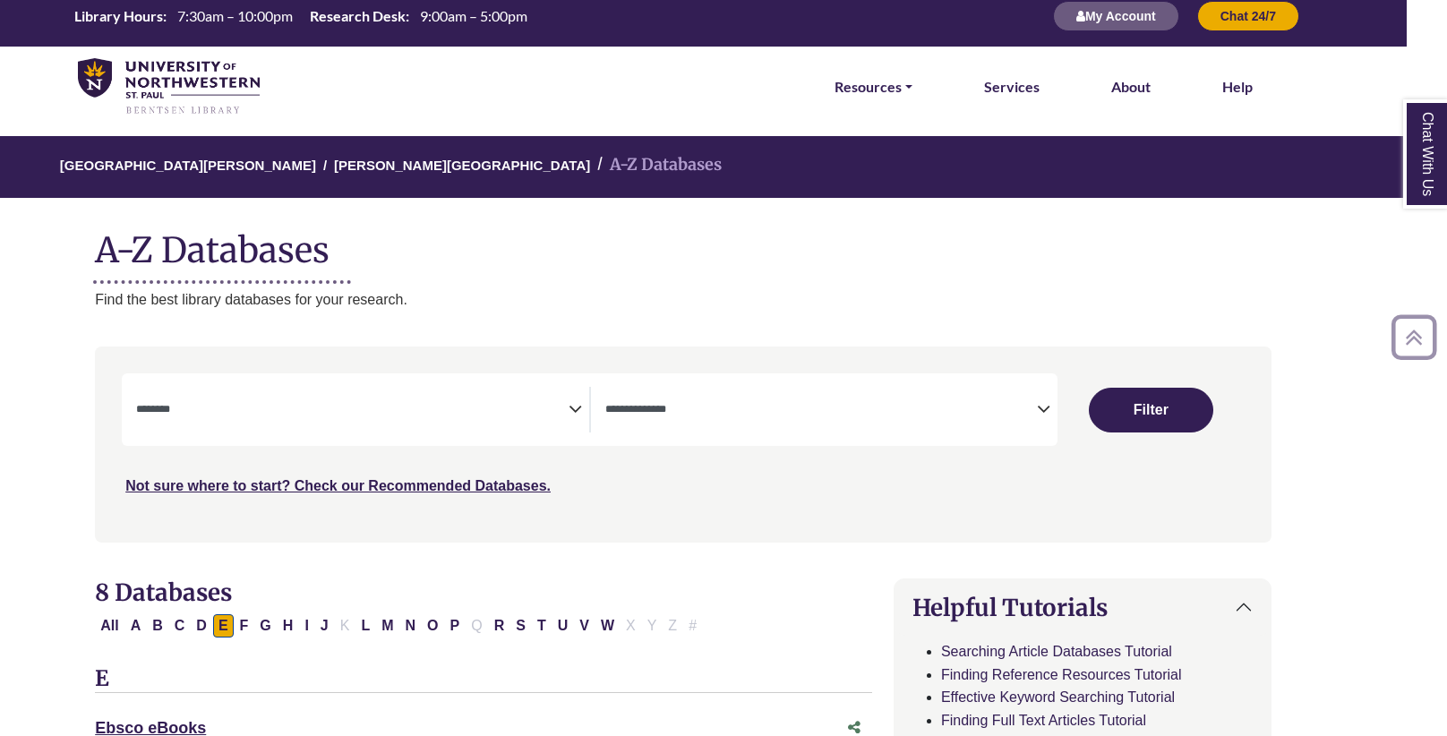
scroll to position [0, 40]
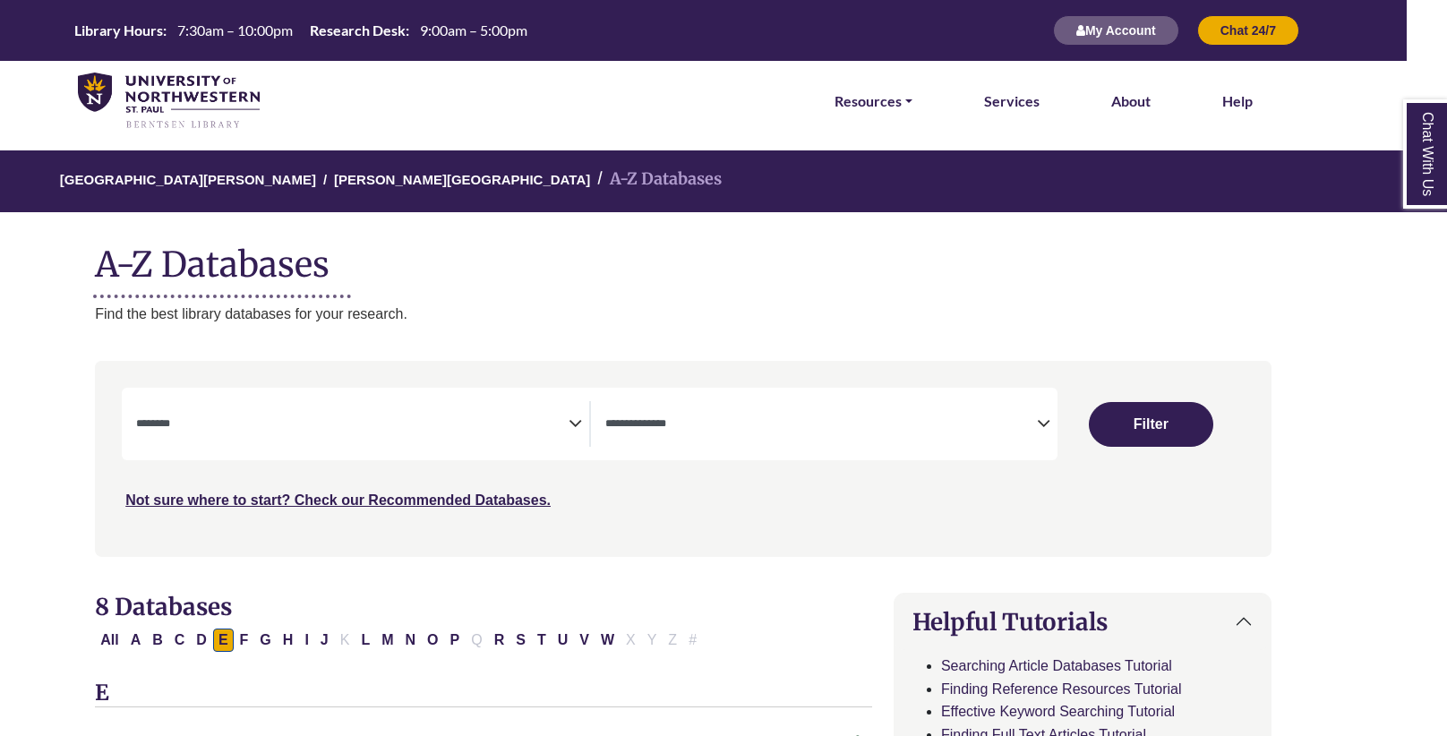
click at [901, 418] on textarea "Search" at bounding box center [820, 425] width 431 height 14
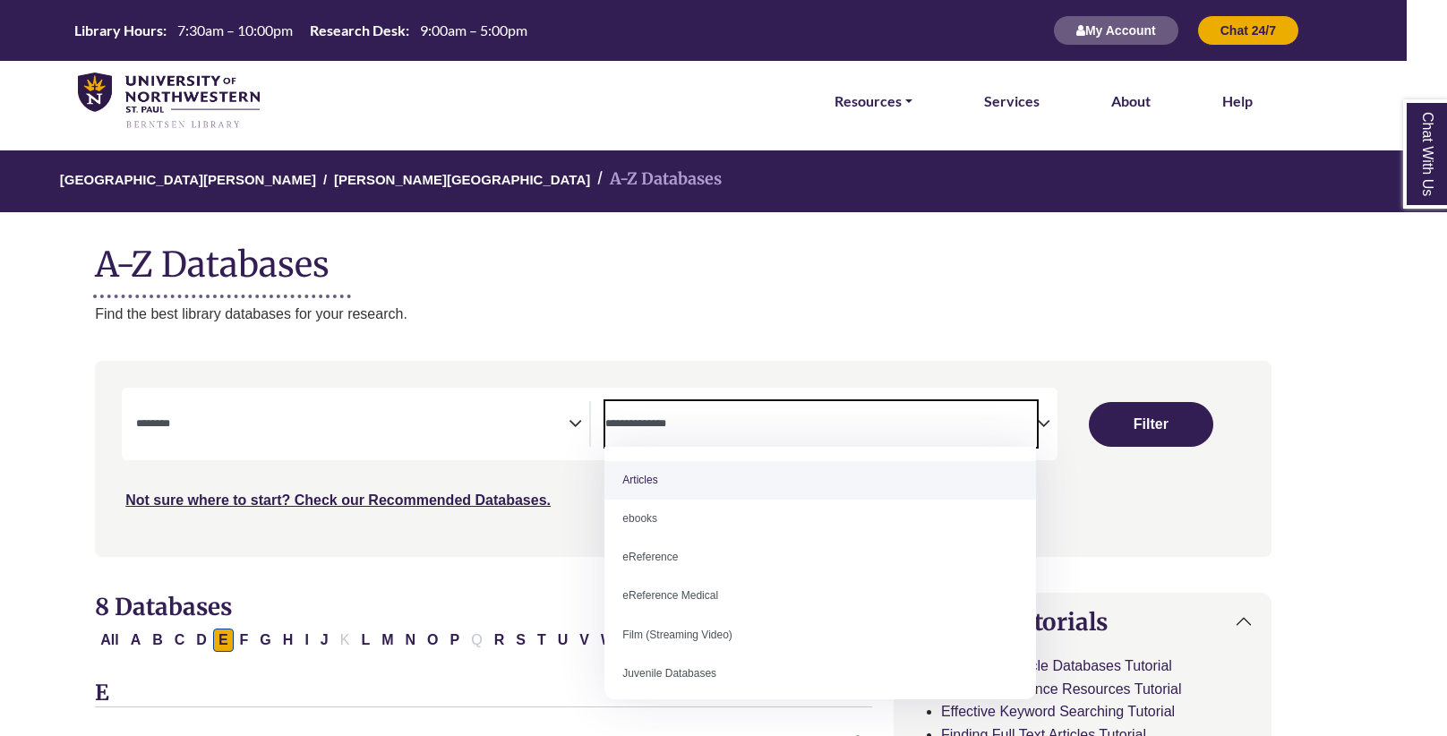
click at [535, 422] on textarea "Search" at bounding box center [351, 425] width 431 height 14
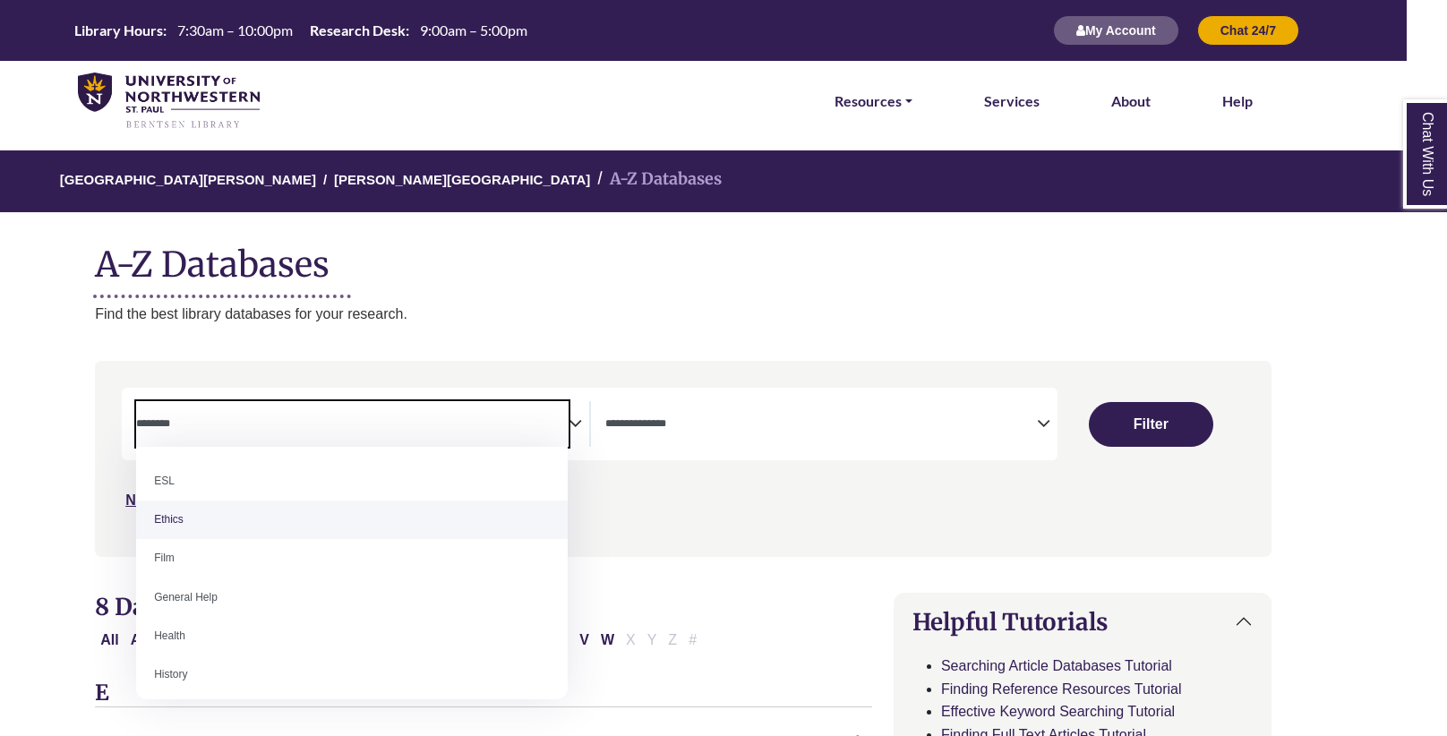
scroll to position [657, 0]
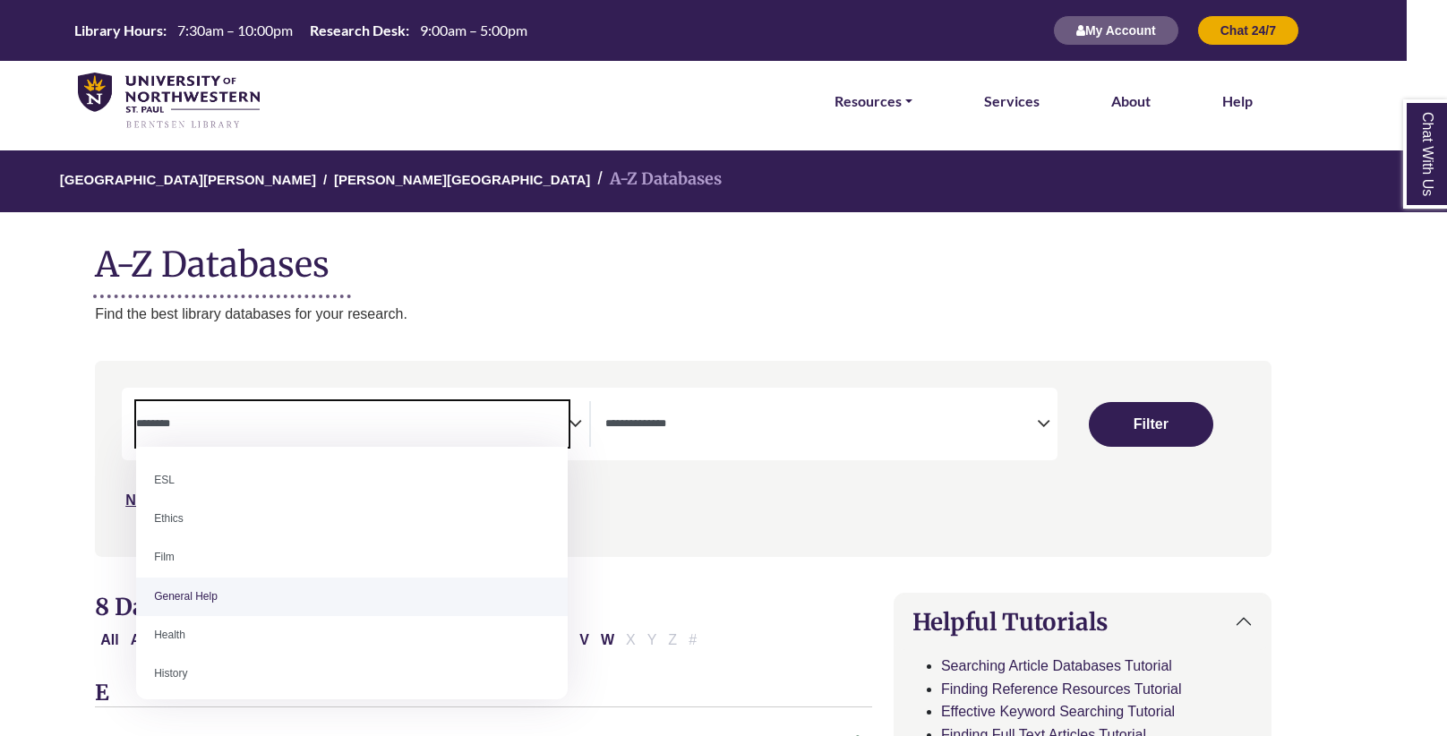
select select "*****"
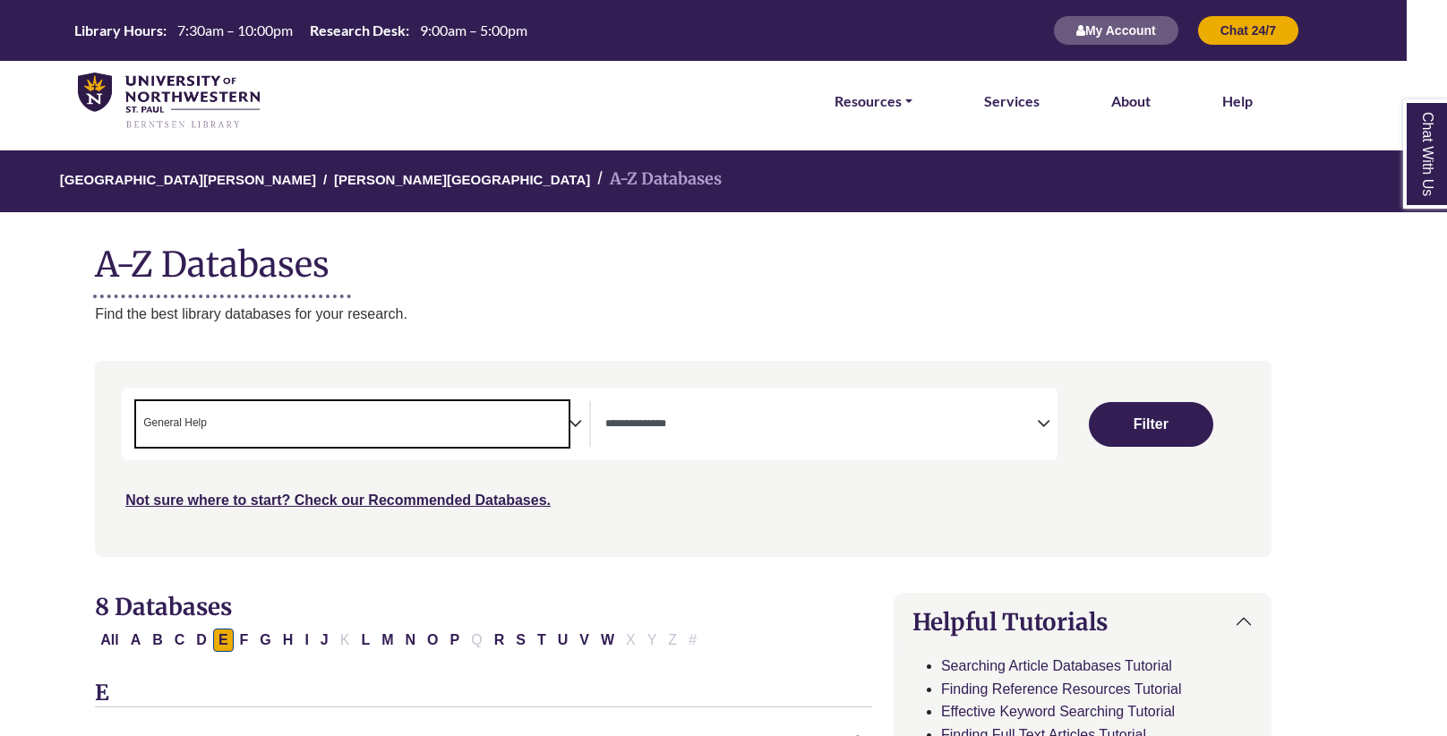
click at [860, 408] on span "Search filters" at bounding box center [820, 424] width 431 height 46
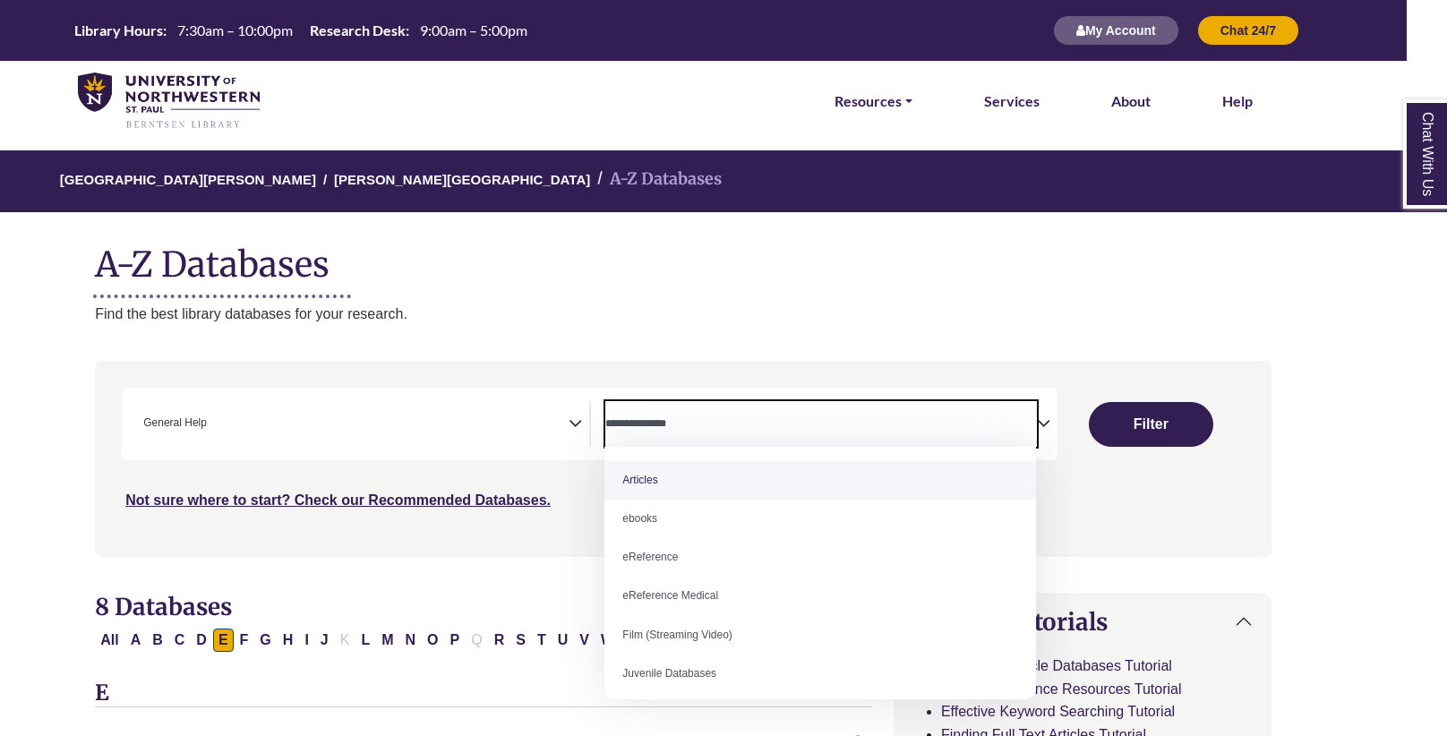
click at [983, 396] on div "**********" at bounding box center [589, 424] width 935 height 73
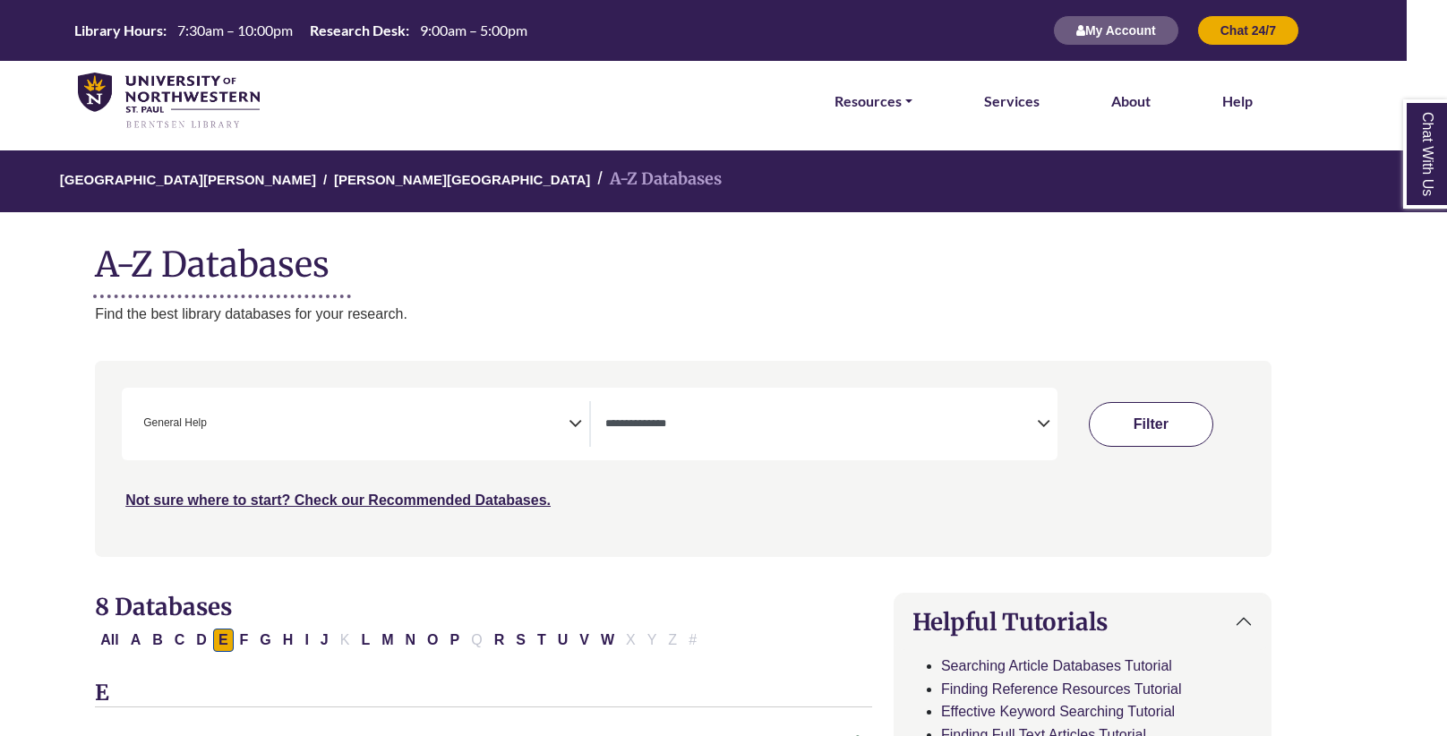
click at [1194, 420] on button "Filter" at bounding box center [1151, 424] width 124 height 45
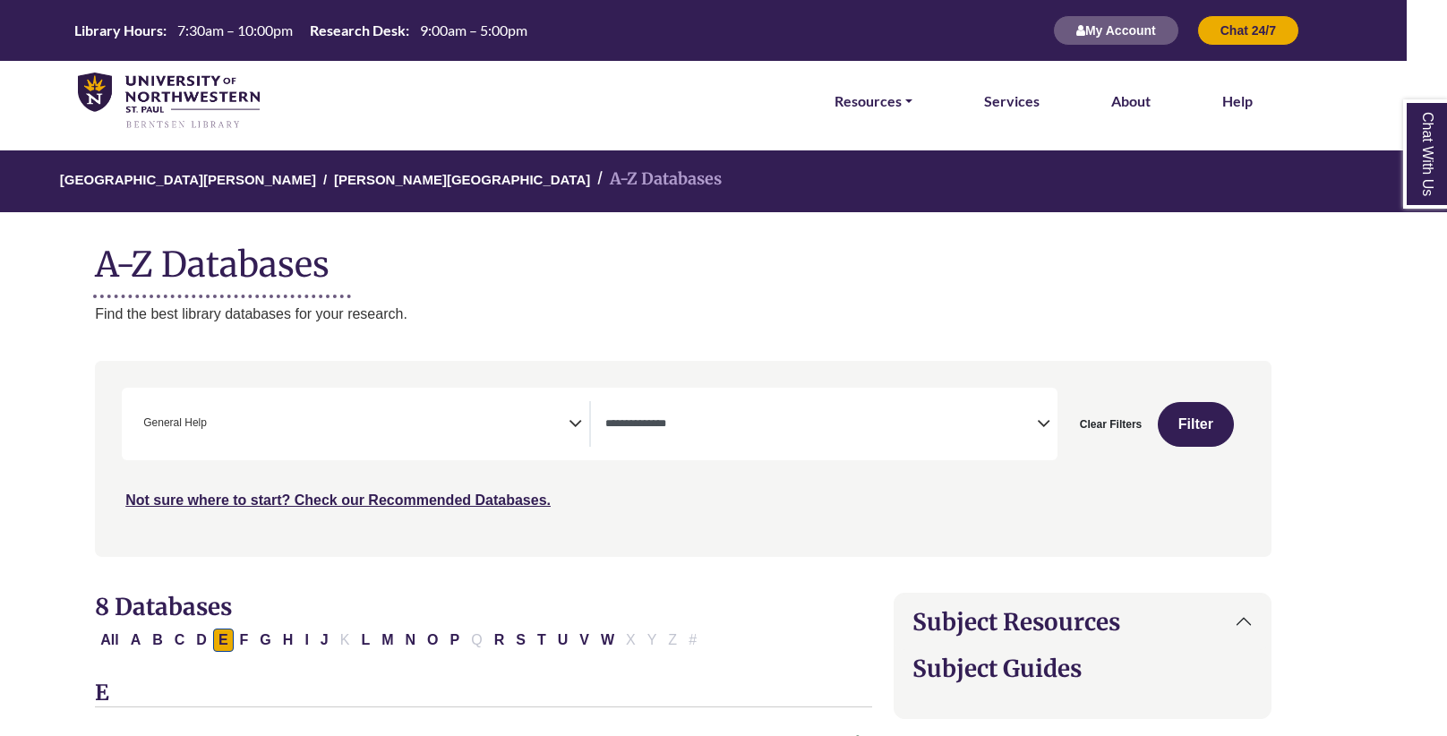
select select "Database Types Filter"
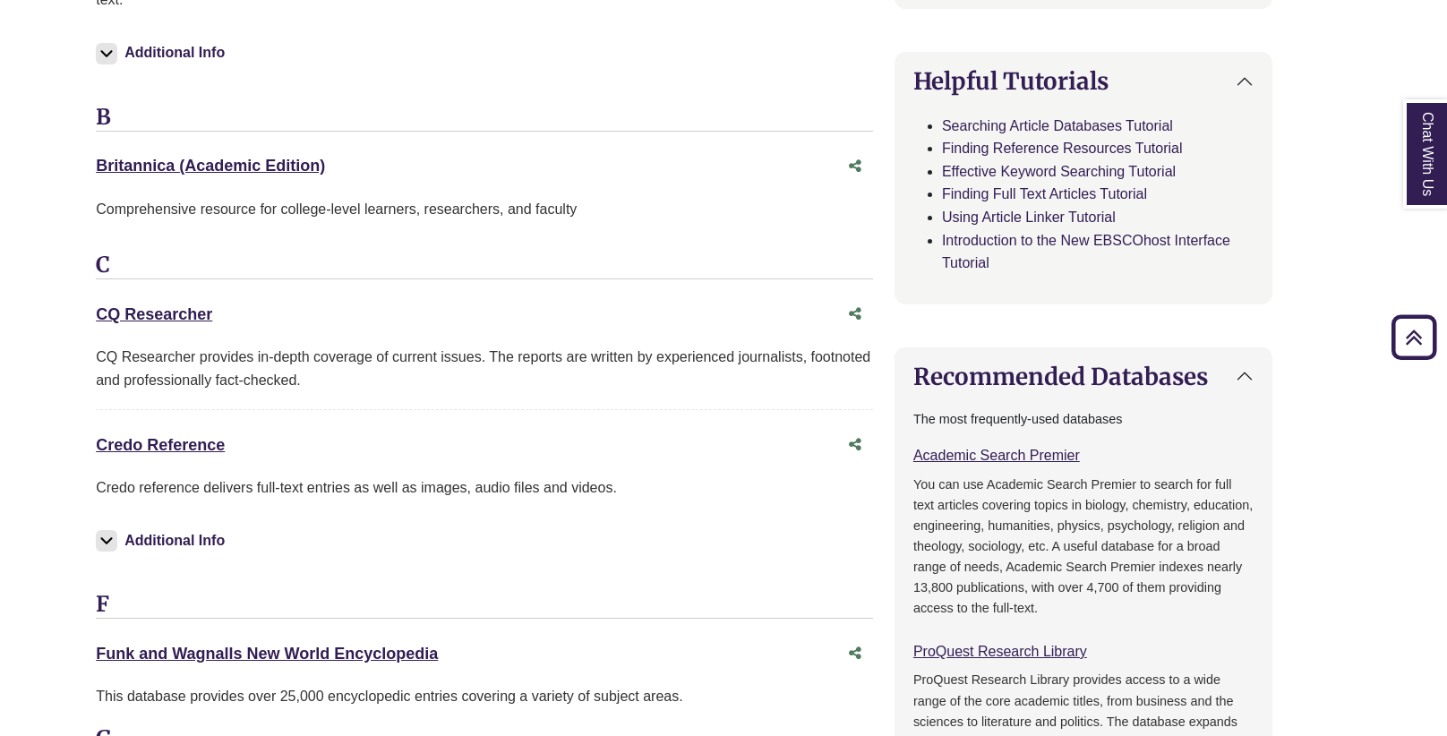
scroll to position [862, 39]
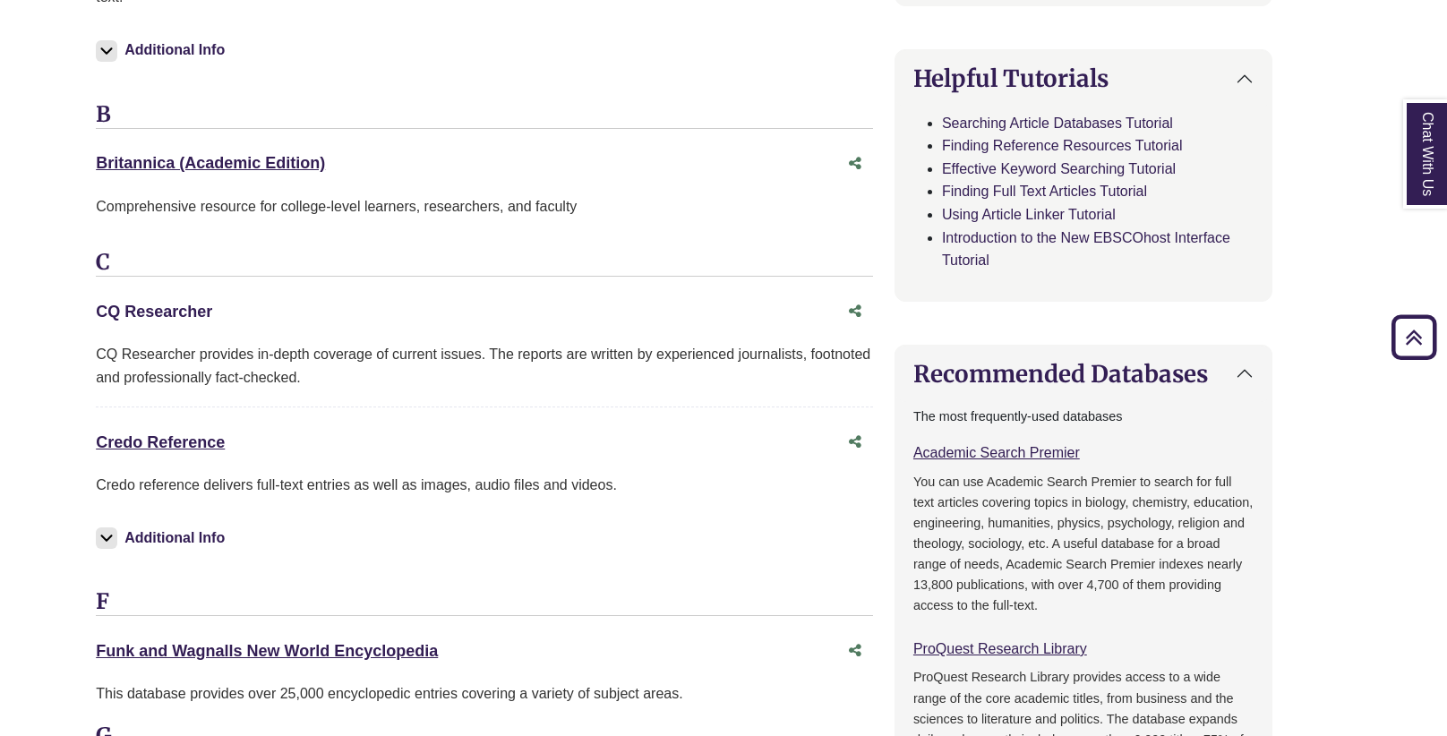
click at [172, 309] on link "CQ Researcher This link opens in a new window" at bounding box center [154, 312] width 116 height 18
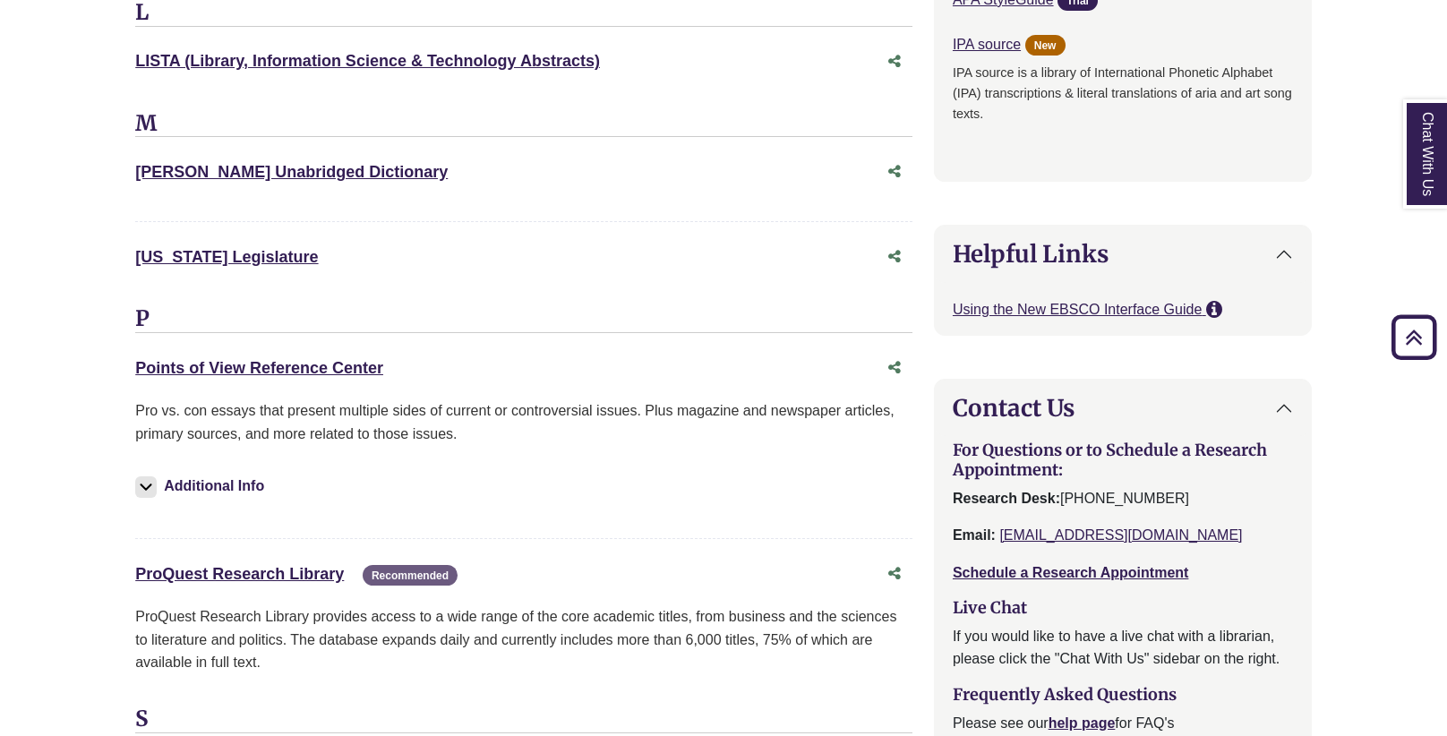
scroll to position [1847, 0]
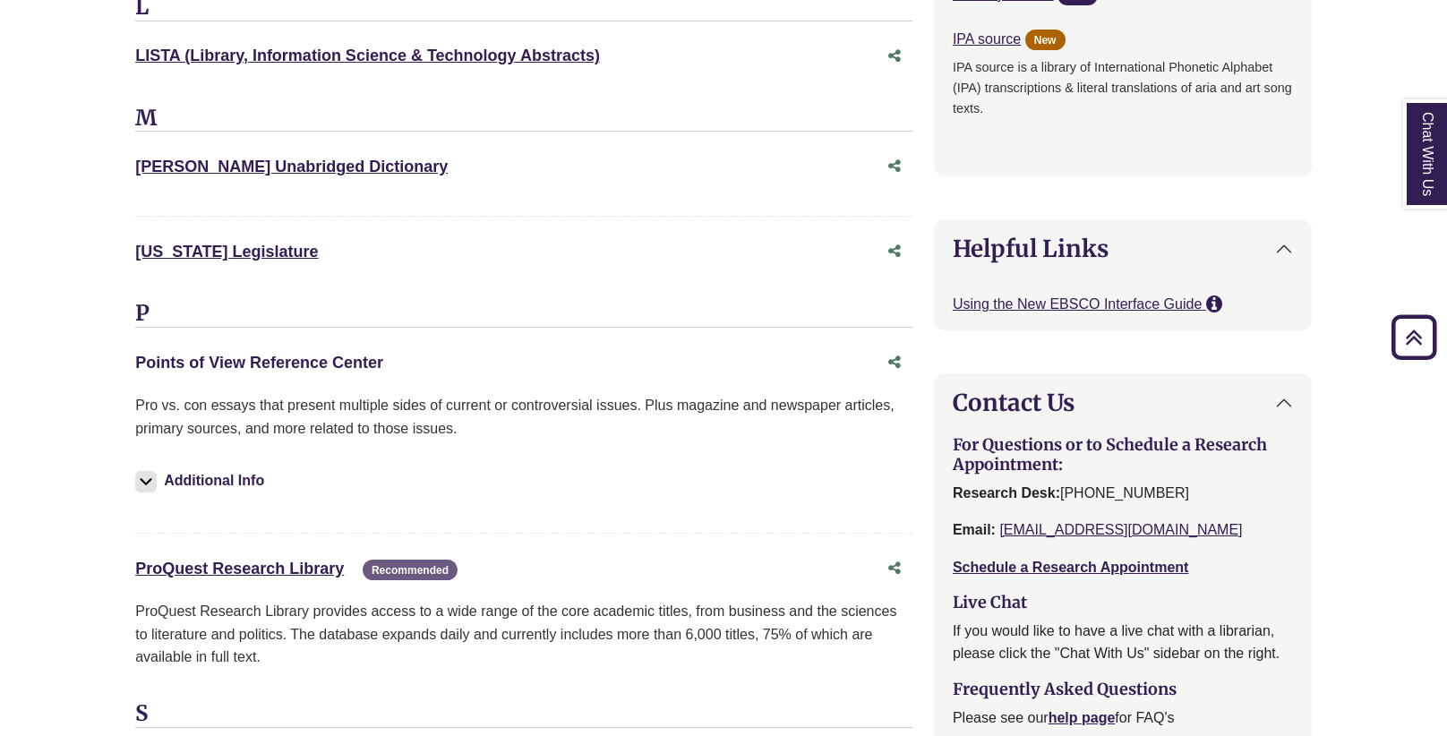
click at [327, 354] on link "Points of View Reference Center This link opens in a new window" at bounding box center [259, 363] width 248 height 18
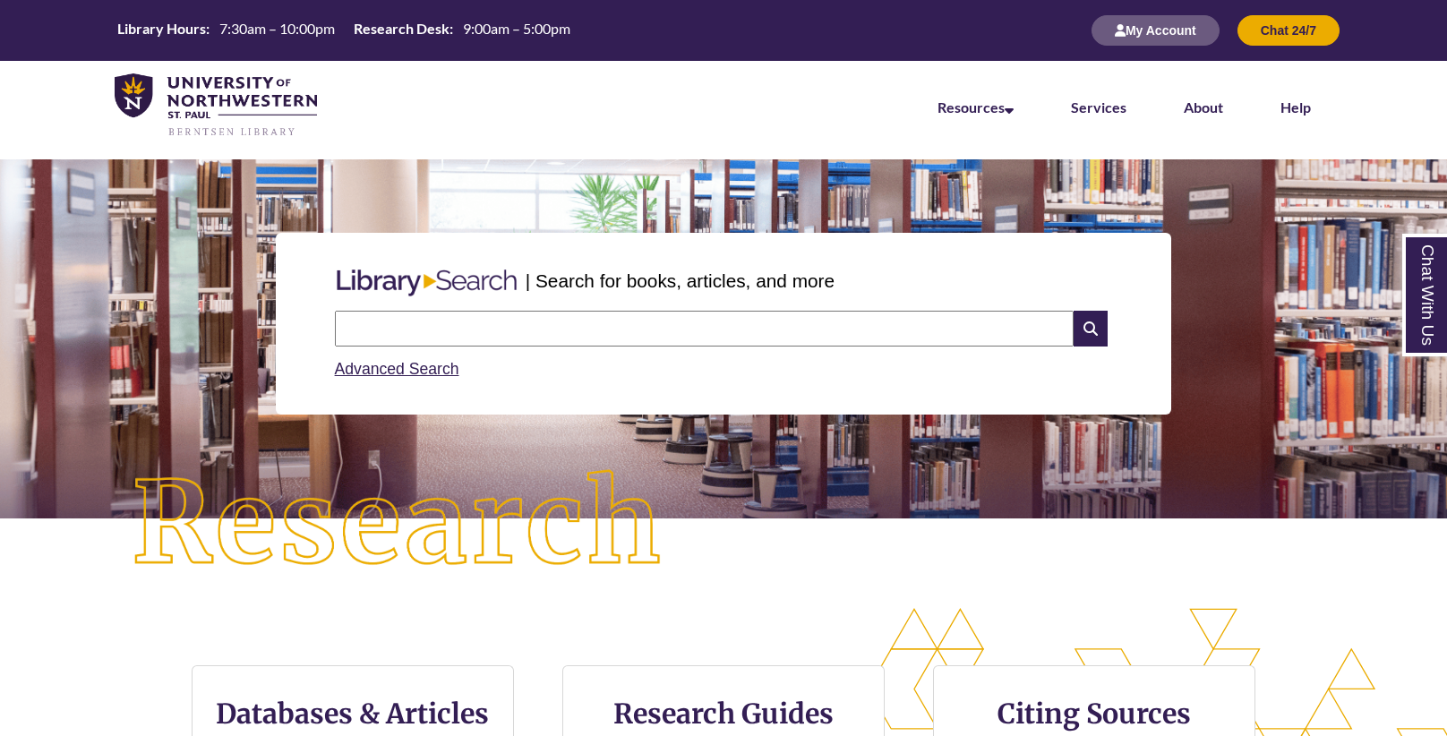
click at [497, 317] on input "text" at bounding box center [704, 329] width 738 height 36
paste input "**********"
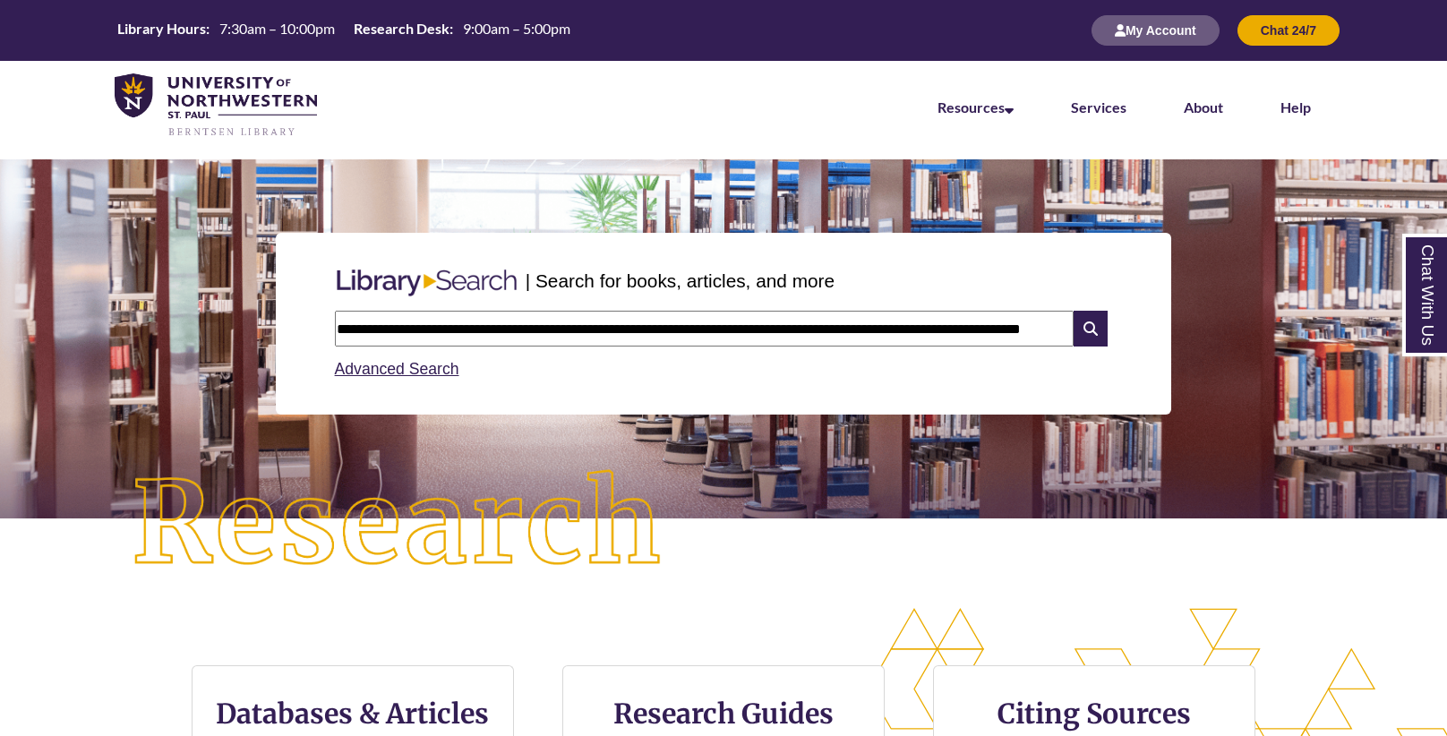
scroll to position [0, 64]
type input "**********"
